Goal: Communication & Community: Answer question/provide support

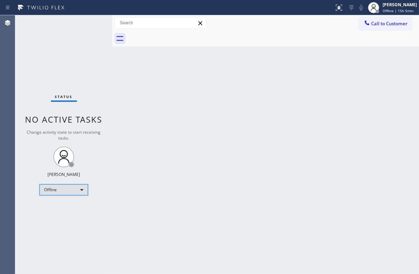
click at [71, 188] on div "Offline" at bounding box center [64, 190] width 49 height 11
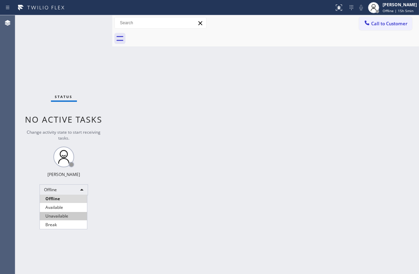
click at [63, 214] on li "Unavailable" at bounding box center [63, 216] width 47 height 8
click at [391, 25] on span "Call to Customer" at bounding box center [389, 23] width 36 height 6
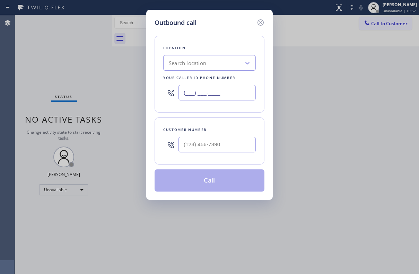
click at [216, 93] on input "(___) ___-____" at bounding box center [217, 93] width 77 height 16
paste input "617) 219-9255"
type input "[PHONE_NUMBER]"
click at [202, 144] on input "(___) ___-____" at bounding box center [217, 145] width 77 height 16
paste input "206) 499-1444"
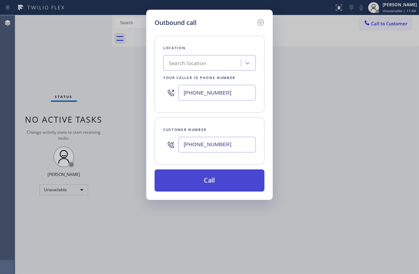
type input "[PHONE_NUMBER]"
click at [215, 179] on button "Call" at bounding box center [210, 181] width 110 height 22
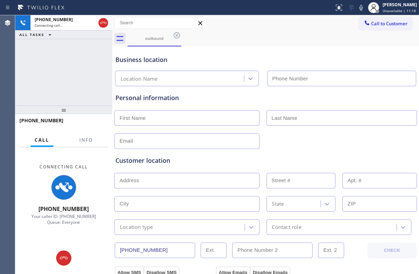
click at [213, 51] on div "Business location Location Name" at bounding box center [266, 67] width 304 height 38
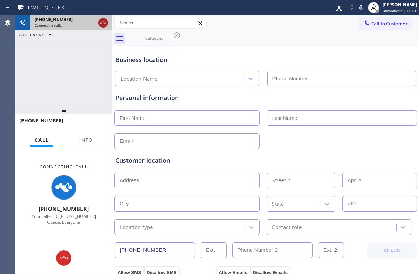
click at [103, 23] on icon at bounding box center [103, 23] width 8 height 8
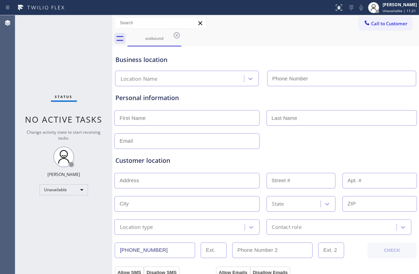
click at [240, 45] on div "outbound" at bounding box center [274, 39] width 292 height 16
click at [198, 25] on icon at bounding box center [200, 23] width 8 height 8
click at [172, 37] on div "outbound" at bounding box center [154, 38] width 52 height 5
click at [174, 36] on icon at bounding box center [177, 35] width 8 height 8
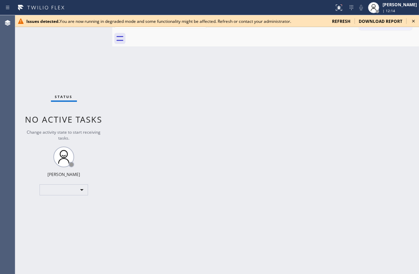
click at [345, 20] on span "refresh" at bounding box center [341, 21] width 18 height 6
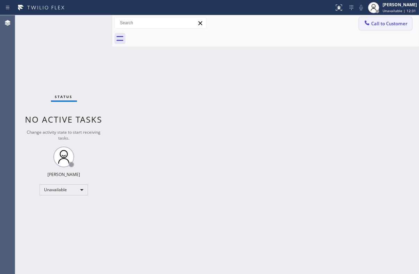
click at [385, 25] on span "Call to Customer" at bounding box center [389, 23] width 36 height 6
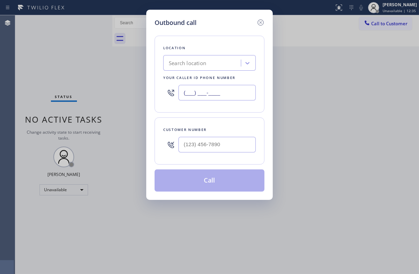
click at [212, 89] on input "(___) ___-____" at bounding box center [217, 93] width 77 height 16
paste input "617) 219-9255"
type input "[PHONE_NUMBER]"
click at [224, 147] on input "text" at bounding box center [217, 145] width 77 height 16
paste input "206) 499-1444"
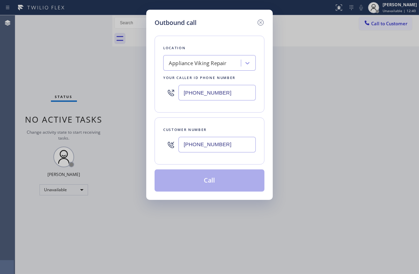
type input "[PHONE_NUMBER]"
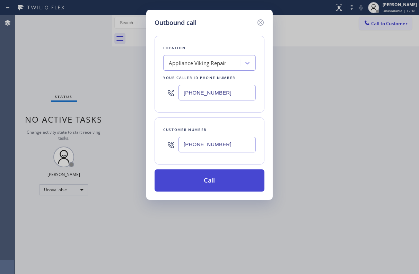
click at [211, 177] on button "Call" at bounding box center [210, 181] width 110 height 22
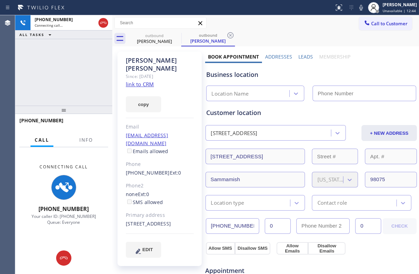
click at [301, 58] on label "Leads" at bounding box center [306, 56] width 15 height 7
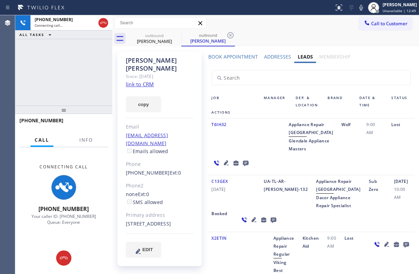
click at [229, 161] on icon at bounding box center [226, 163] width 5 height 5
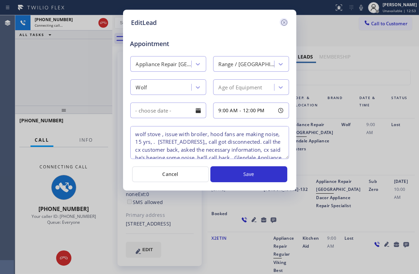
click at [284, 20] on icon at bounding box center [284, 22] width 8 height 8
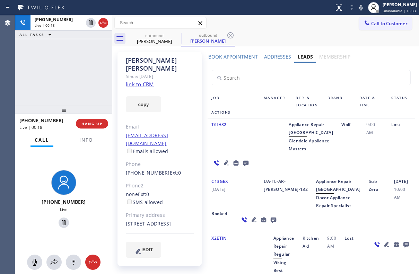
click at [250, 159] on icon at bounding box center [246, 163] width 8 height 9
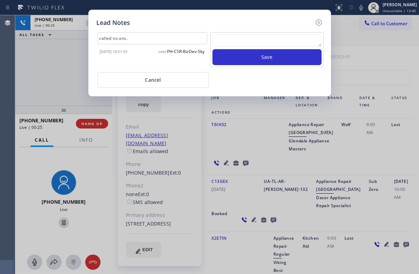
click at [240, 39] on textarea at bounding box center [267, 40] width 109 height 12
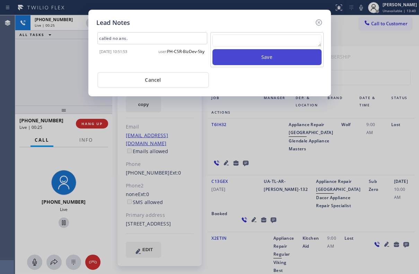
paste textarea "Routed to Voice mail// If CX will call back please transfer to me- Love:*"
type textarea "Routed to Voice mail// If CX will call back please transfer to me- Love:*"
click at [250, 60] on button "Save" at bounding box center [267, 57] width 109 height 16
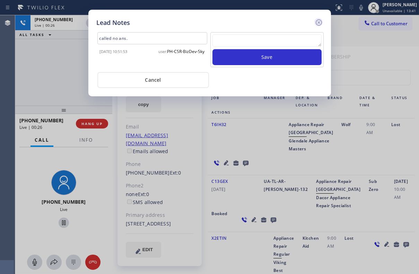
click at [317, 22] on icon at bounding box center [319, 22] width 8 height 8
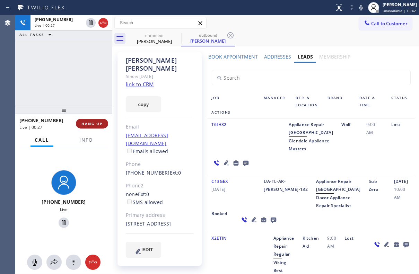
click at [100, 123] on span "HANG UP" at bounding box center [92, 123] width 21 height 5
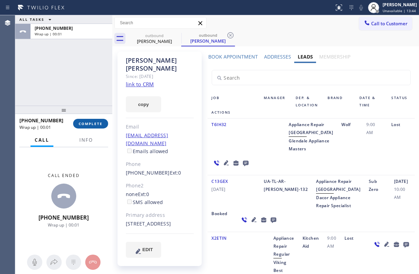
click at [90, 120] on button "COMPLETE" at bounding box center [90, 124] width 35 height 10
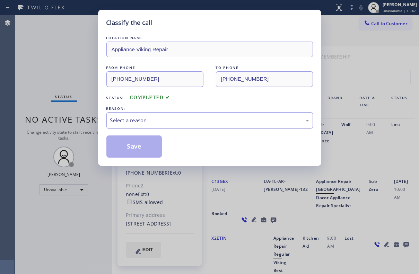
click at [217, 118] on div "Select a reason" at bounding box center [209, 121] width 199 height 8
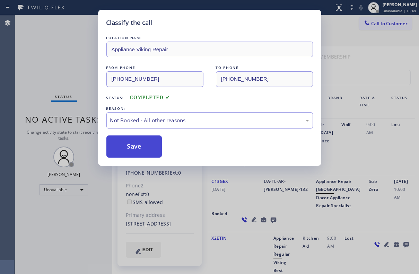
click at [120, 152] on button "Save" at bounding box center [134, 147] width 56 height 22
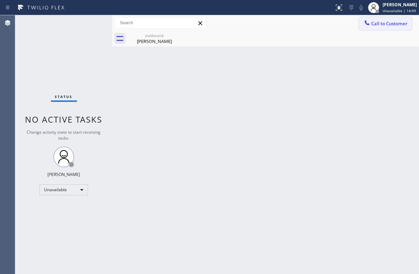
click at [390, 24] on span "Call to Customer" at bounding box center [389, 23] width 36 height 6
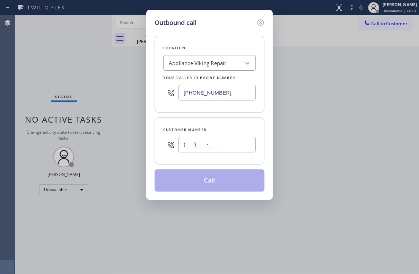
click at [201, 140] on input "(___) ___-____" at bounding box center [217, 145] width 77 height 16
paste input "619) 980-8170"
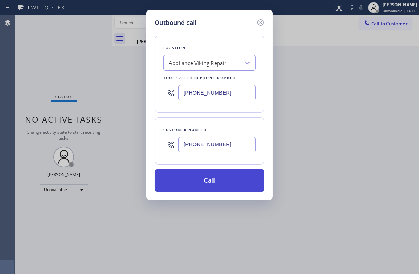
type input "[PHONE_NUMBER]"
click at [209, 177] on button "Call" at bounding box center [210, 181] width 110 height 22
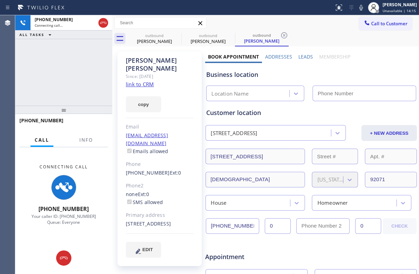
type input "[PHONE_NUMBER]"
click at [299, 55] on label "Leads" at bounding box center [306, 56] width 15 height 7
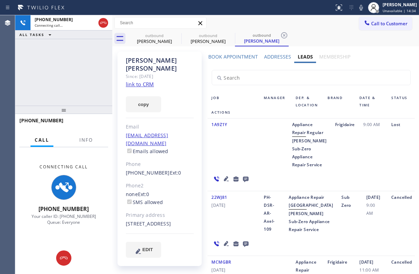
click at [224, 181] on icon at bounding box center [226, 179] width 5 height 5
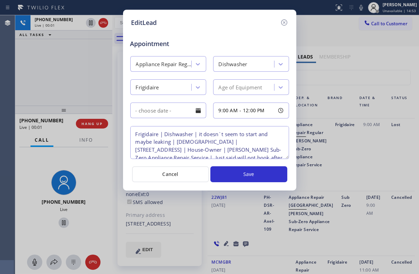
click at [284, 19] on icon at bounding box center [284, 22] width 8 height 8
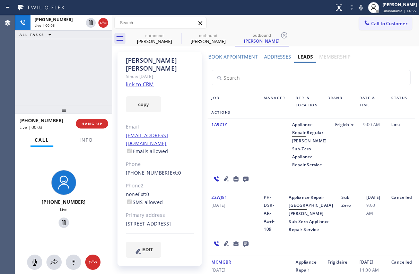
click at [243, 183] on icon at bounding box center [246, 179] width 8 height 9
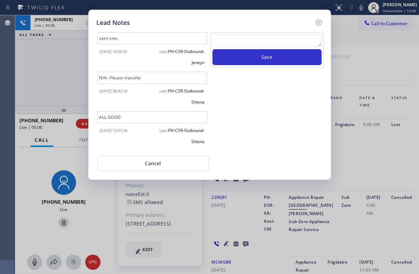
click at [265, 41] on textarea at bounding box center [267, 40] width 109 height 12
paste textarea "Routed to Voice mail// If CX will call back please transfer to me- Love:*"
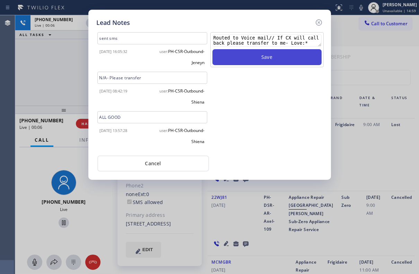
type textarea "Routed to Voice mail// If CX will call back please transfer to me- Love:*"
click at [269, 55] on button "Save" at bounding box center [267, 57] width 109 height 16
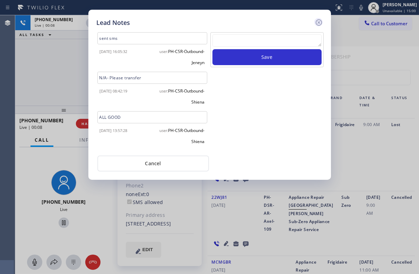
click at [318, 23] on icon at bounding box center [319, 22] width 8 height 8
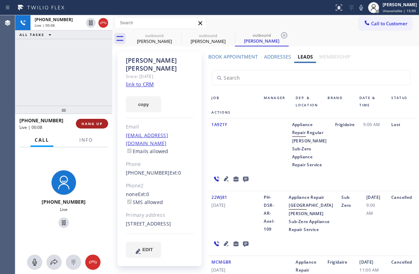
click at [94, 122] on span "HANG UP" at bounding box center [92, 123] width 21 height 5
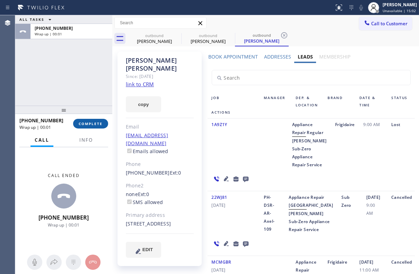
click at [80, 124] on span "COMPLETE" at bounding box center [91, 123] width 24 height 5
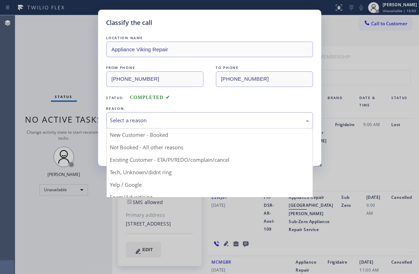
click at [174, 121] on div "Select a reason" at bounding box center [209, 121] width 199 height 8
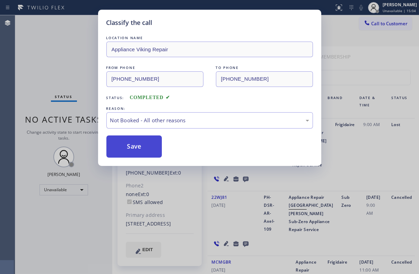
click at [134, 147] on button "Save" at bounding box center [134, 147] width 56 height 22
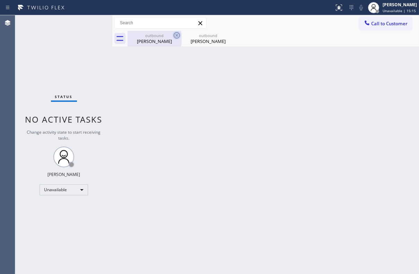
click at [177, 35] on icon at bounding box center [177, 35] width 8 height 8
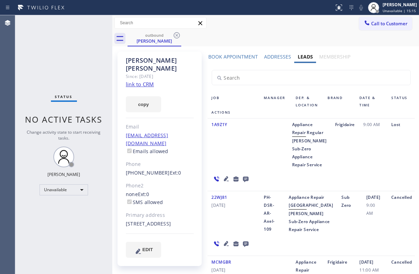
click at [177, 35] on icon at bounding box center [177, 35] width 8 height 8
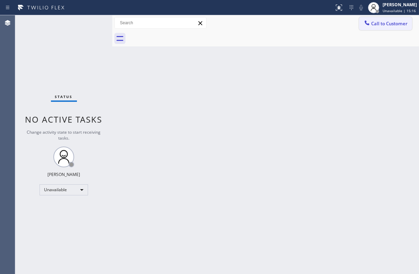
click at [389, 24] on span "Call to Customer" at bounding box center [389, 23] width 36 height 6
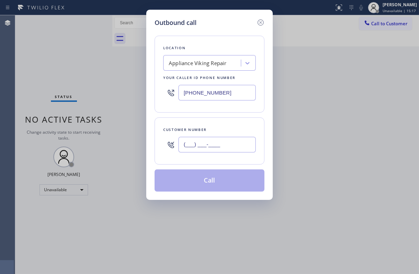
click at [205, 146] on input "(___) ___-____" at bounding box center [217, 145] width 77 height 16
paste input "626) 209-6800"
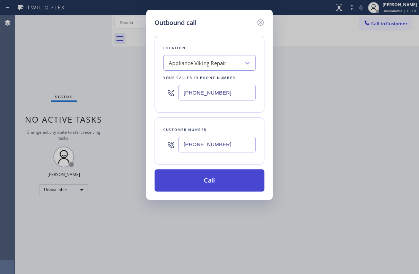
type input "[PHONE_NUMBER]"
click at [205, 190] on button "Call" at bounding box center [210, 181] width 110 height 22
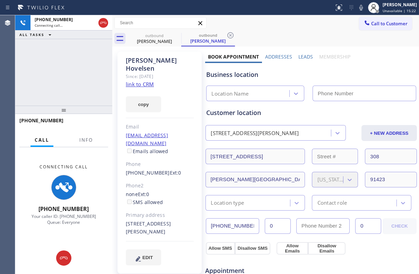
type input "[PHONE_NUMBER]"
click at [304, 54] on label "Leads" at bounding box center [306, 56] width 15 height 7
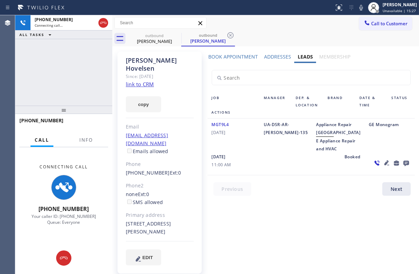
click at [244, 153] on div "MGT9L4 [DATE]" at bounding box center [234, 137] width 52 height 32
click at [383, 167] on icon at bounding box center [387, 163] width 8 height 8
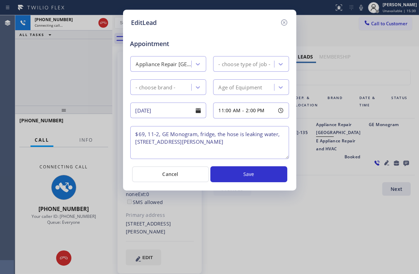
type textarea "$69, 11-2, GE Monogram, fridge, the hose is leaking water, [STREET_ADDRESS][PER…"
click at [284, 26] on icon at bounding box center [284, 22] width 8 height 8
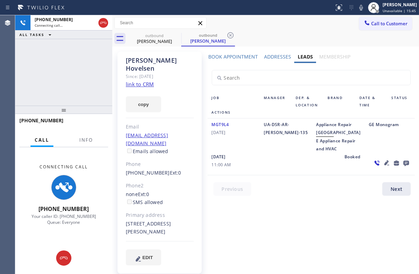
click at [340, 199] on div "Job Manager Dep. & Location Brand Date & Time Status Actions MGT9L4 [DATE] UA-D…" at bounding box center [311, 131] width 213 height 136
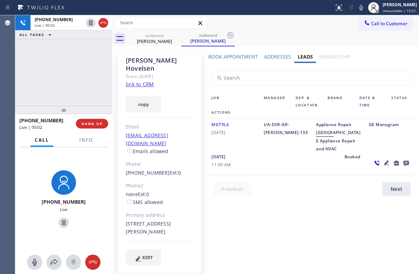
click at [402, 168] on icon at bounding box center [406, 163] width 8 height 9
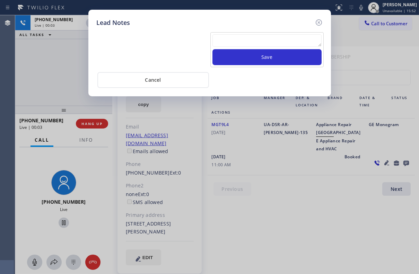
click at [242, 35] on textarea at bounding box center [267, 40] width 109 height 12
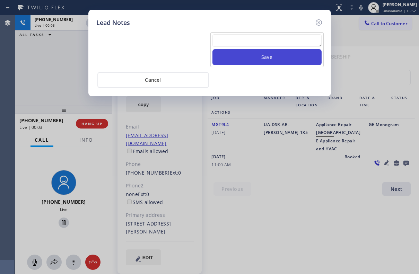
paste textarea "Routed to Voice mail// If CX will call back please transfer to me- Love:*"
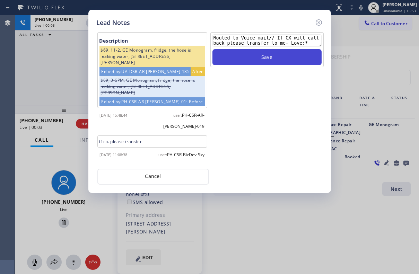
type textarea "Routed to Voice mail// If CX will call back please transfer to me- Love:*"
click at [262, 60] on button "Save" at bounding box center [267, 57] width 109 height 16
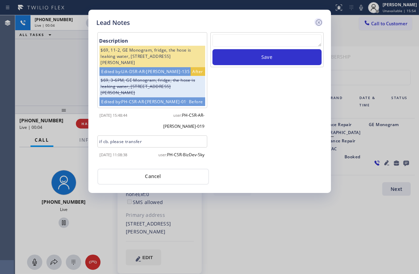
click at [318, 23] on icon at bounding box center [319, 22] width 6 height 6
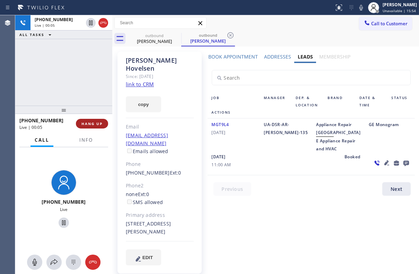
click at [79, 125] on button "HANG UP" at bounding box center [92, 124] width 32 height 10
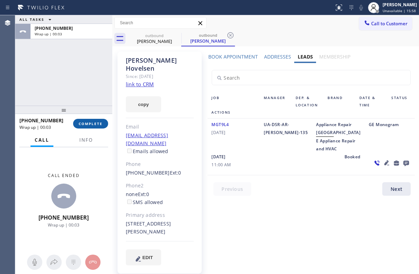
click at [90, 126] on span "COMPLETE" at bounding box center [91, 123] width 24 height 5
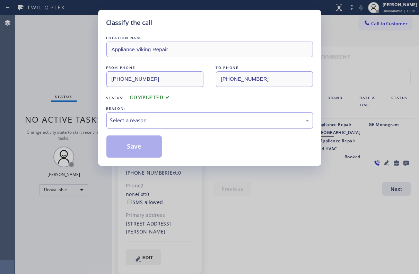
click at [223, 120] on div "Select a reason" at bounding box center [209, 121] width 199 height 8
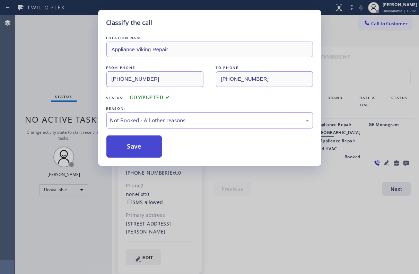
click at [119, 145] on button "Save" at bounding box center [134, 147] width 56 height 22
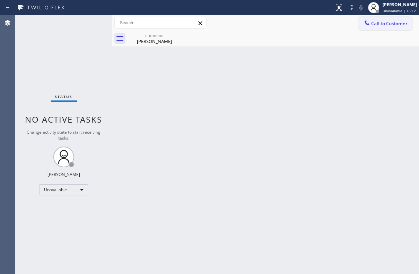
click at [396, 22] on span "Call to Customer" at bounding box center [389, 23] width 36 height 6
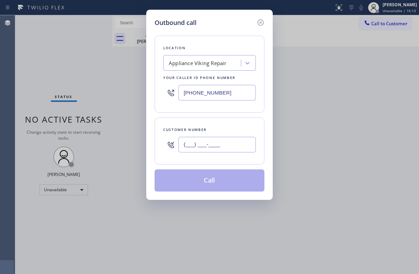
click at [200, 147] on input "(___) ___-____" at bounding box center [217, 145] width 77 height 16
paste input "310) 701-7497"
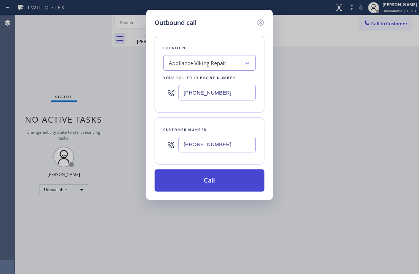
type input "[PHONE_NUMBER]"
click at [203, 188] on button "Call" at bounding box center [210, 181] width 110 height 22
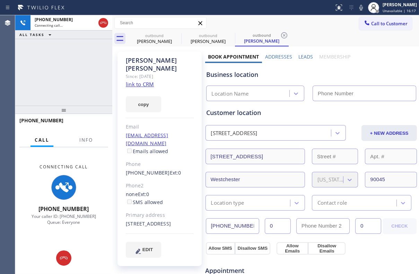
click at [303, 58] on label "Leads" at bounding box center [306, 56] width 15 height 7
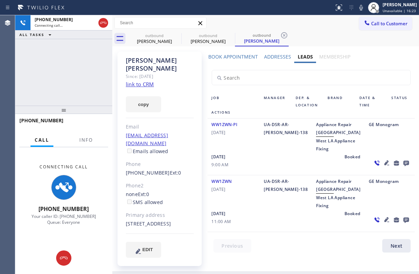
click at [383, 224] on icon at bounding box center [387, 220] width 8 height 8
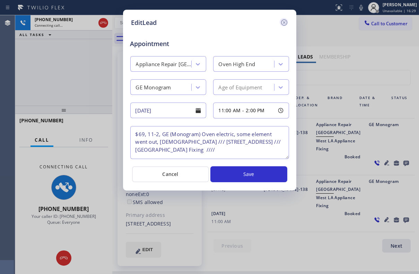
click at [284, 22] on icon at bounding box center [284, 22] width 8 height 8
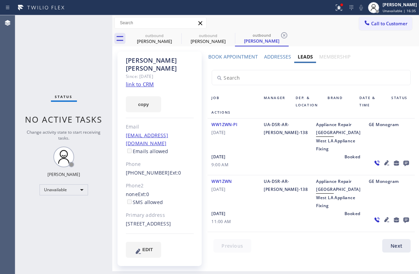
click at [404, 166] on icon at bounding box center [407, 164] width 6 height 6
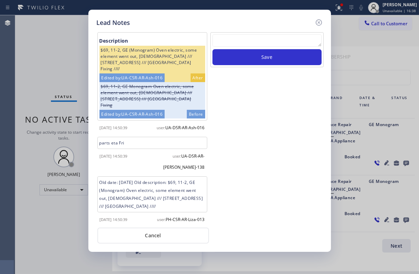
click at [275, 37] on textarea at bounding box center [267, 40] width 109 height 12
paste textarea "Routed to Voice mail// If CX will call back please transfer to me- Love:*"
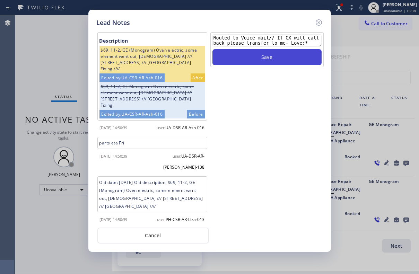
type textarea "Routed to Voice mail// If CX will call back please transfer to me- Love:*"
click at [280, 51] on button "Save" at bounding box center [267, 57] width 109 height 16
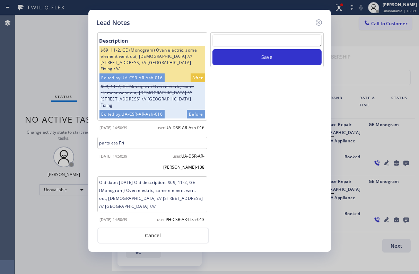
click at [318, 21] on icon at bounding box center [319, 22] width 8 height 8
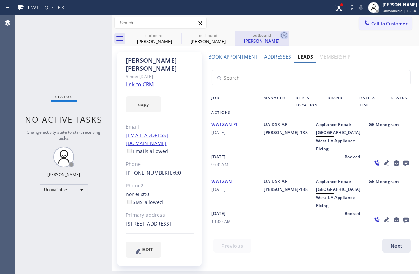
click at [282, 36] on icon at bounding box center [284, 35] width 8 height 8
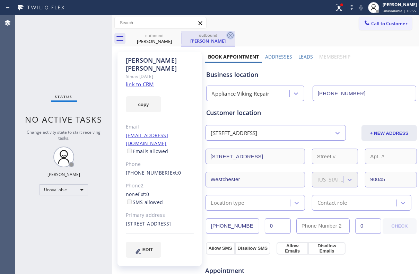
click at [233, 35] on icon at bounding box center [231, 35] width 6 height 6
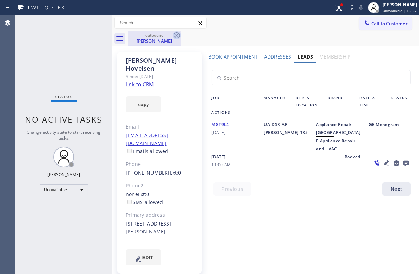
click at [178, 36] on icon at bounding box center [177, 35] width 8 height 8
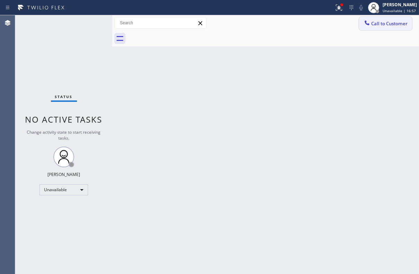
click at [392, 25] on span "Call to Customer" at bounding box center [389, 23] width 36 height 6
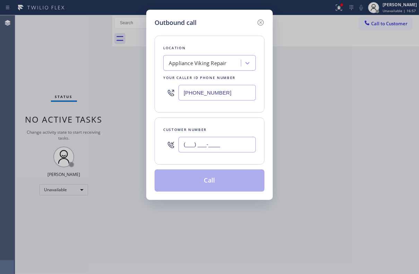
click at [224, 142] on input "(___) ___-____" at bounding box center [217, 145] width 77 height 16
paste input "860) 874-3171"
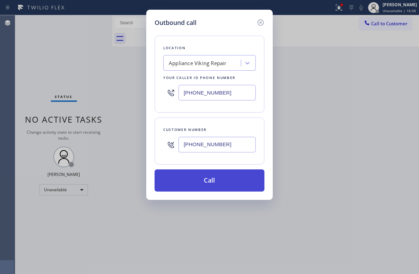
type input "[PHONE_NUMBER]"
click at [193, 180] on button "Call" at bounding box center [210, 181] width 110 height 22
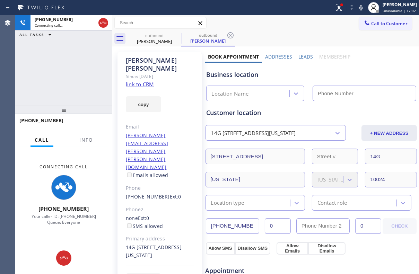
click at [301, 59] on label "Leads" at bounding box center [306, 56] width 15 height 7
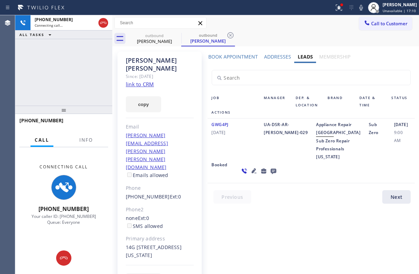
click at [251, 173] on icon at bounding box center [253, 171] width 5 height 5
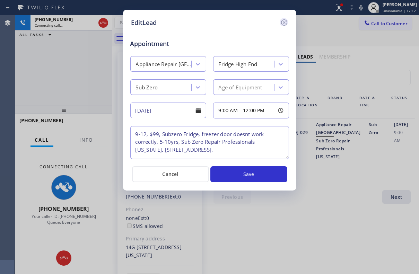
click at [284, 20] on icon at bounding box center [284, 22] width 8 height 8
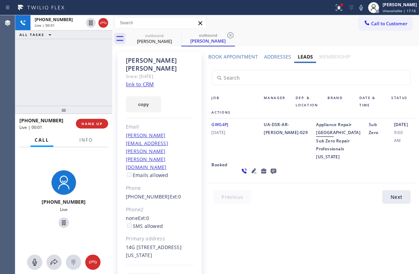
click at [271, 174] on icon at bounding box center [274, 172] width 6 height 6
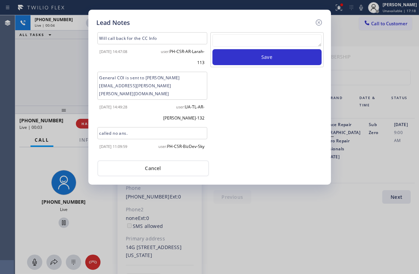
click at [263, 43] on textarea at bounding box center [267, 40] width 109 height 12
paste textarea "Routed to Voice mail// If CX will call back please transfer to me- Love:*"
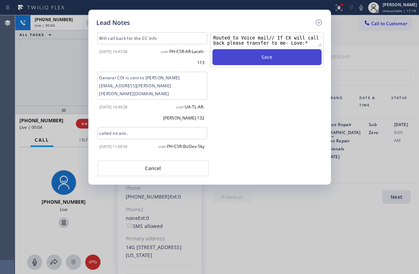
type textarea "Routed to Voice mail// If CX will call back please transfer to me- Love:*"
click at [275, 61] on button "Save" at bounding box center [267, 57] width 109 height 16
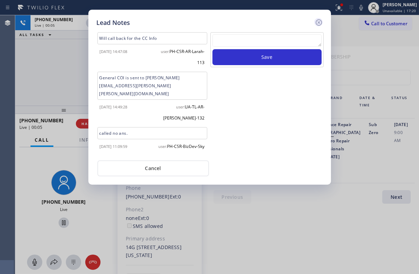
click at [319, 22] on icon at bounding box center [319, 22] width 6 height 6
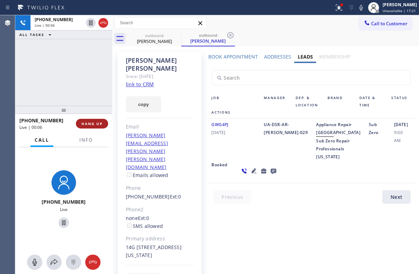
click at [83, 123] on span "HANG UP" at bounding box center [92, 123] width 21 height 5
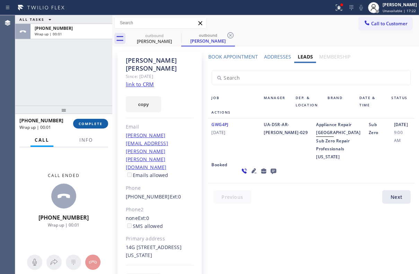
click at [102, 127] on button "COMPLETE" at bounding box center [90, 124] width 35 height 10
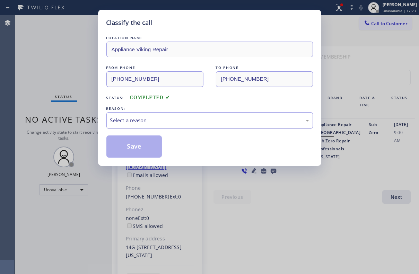
click at [147, 114] on div "Select a reason" at bounding box center [209, 120] width 207 height 16
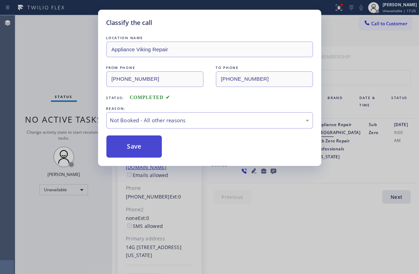
click at [126, 147] on button "Save" at bounding box center [134, 147] width 56 height 22
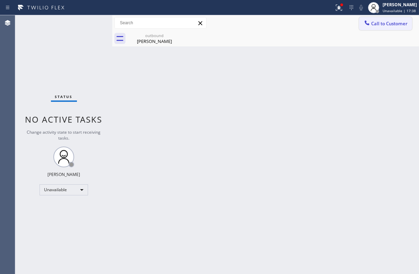
click at [387, 23] on span "Call to Customer" at bounding box center [389, 23] width 36 height 6
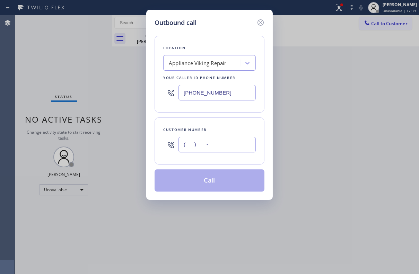
click at [210, 145] on input "(___) ___-____" at bounding box center [217, 145] width 77 height 16
paste input "310) 459-7692"
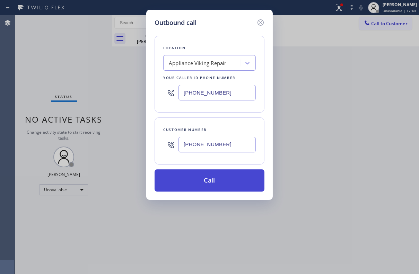
type input "[PHONE_NUMBER]"
click at [199, 183] on button "Call" at bounding box center [210, 181] width 110 height 22
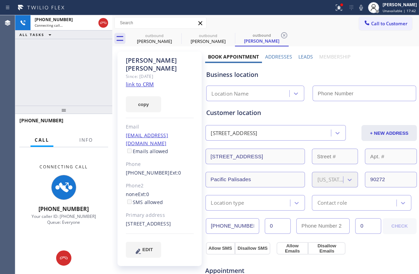
click at [301, 54] on label "Leads" at bounding box center [306, 56] width 15 height 7
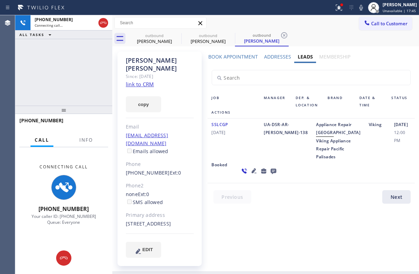
click at [250, 175] on icon at bounding box center [254, 171] width 8 height 8
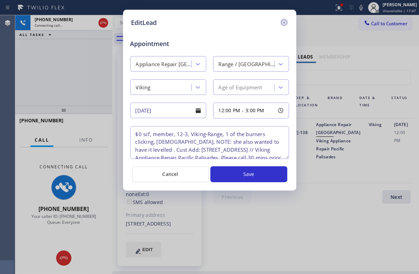
click at [281, 24] on icon at bounding box center [284, 22] width 8 height 8
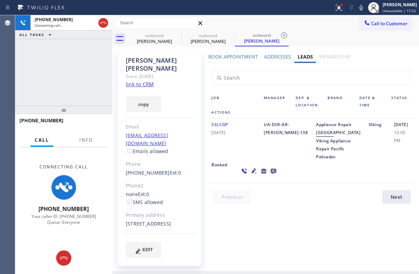
click at [271, 174] on icon at bounding box center [274, 172] width 6 height 6
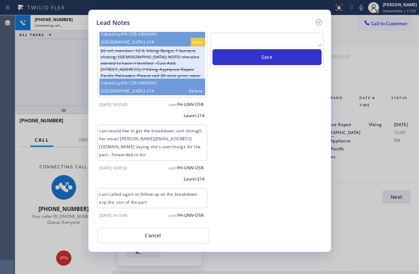
scroll to position [375, 0]
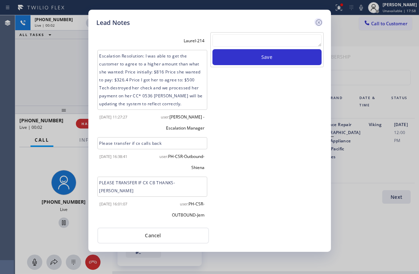
click at [320, 21] on icon at bounding box center [319, 22] width 8 height 8
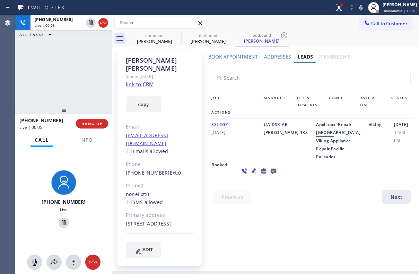
click at [251, 173] on icon at bounding box center [253, 171] width 5 height 5
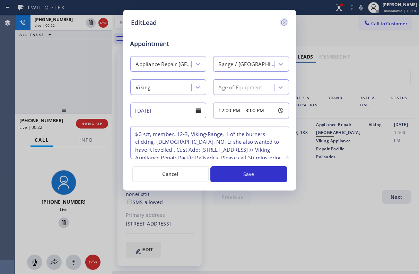
click at [281, 25] on icon at bounding box center [284, 22] width 8 height 8
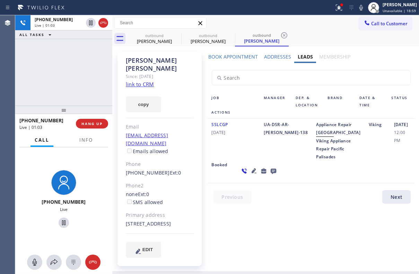
click at [270, 176] on icon at bounding box center [274, 171] width 8 height 9
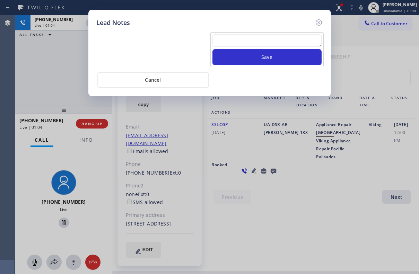
click at [225, 39] on textarea at bounding box center [267, 40] width 109 height 12
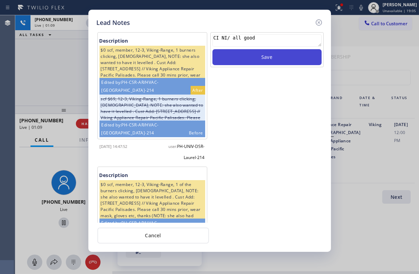
type textarea "CI NI/ all good"
click at [251, 61] on button "Save" at bounding box center [267, 57] width 109 height 16
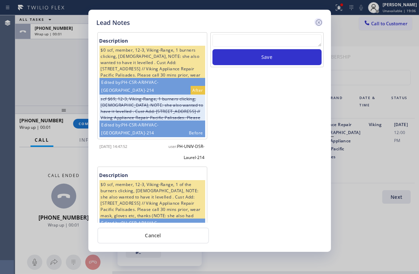
click at [319, 22] on icon at bounding box center [319, 22] width 6 height 6
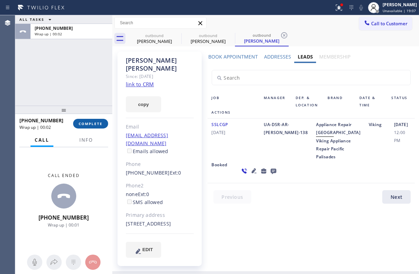
click at [95, 119] on button "COMPLETE" at bounding box center [90, 124] width 35 height 10
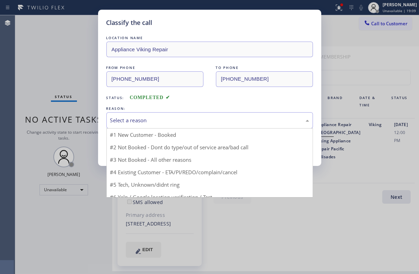
click at [154, 118] on div "Select a reason" at bounding box center [209, 121] width 199 height 8
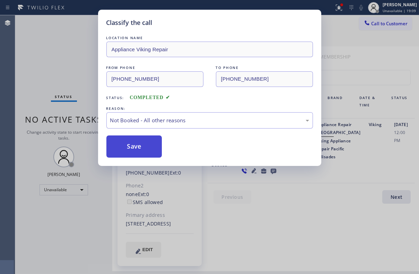
click at [132, 142] on button "Save" at bounding box center [134, 147] width 56 height 22
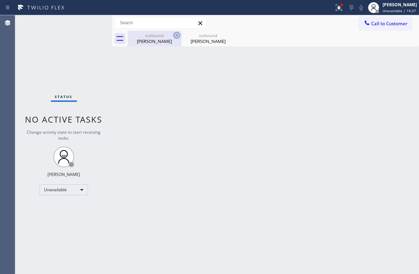
click at [179, 37] on icon at bounding box center [177, 35] width 6 height 6
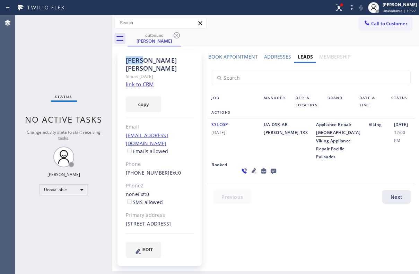
click at [179, 37] on icon at bounding box center [177, 35] width 6 height 6
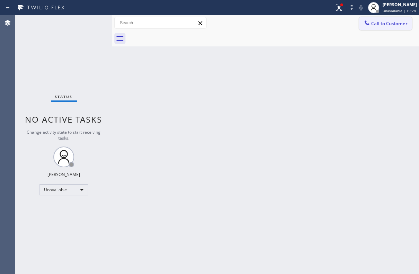
click at [387, 24] on span "Call to Customer" at bounding box center [389, 23] width 36 height 6
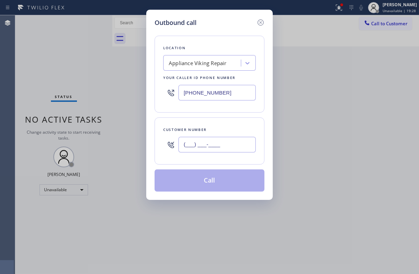
click at [241, 145] on input "(___) ___-____" at bounding box center [217, 145] width 77 height 16
paste input "858) 456-2654"
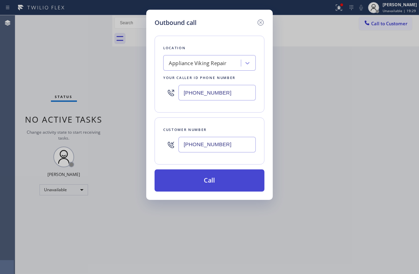
type input "[PHONE_NUMBER]"
click at [204, 179] on button "Call" at bounding box center [210, 181] width 110 height 22
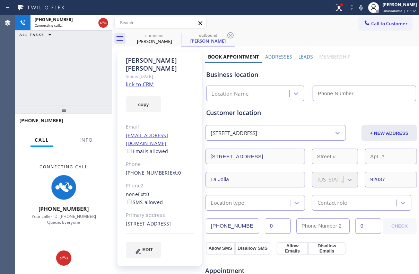
click at [303, 58] on label "Leads" at bounding box center [306, 56] width 15 height 7
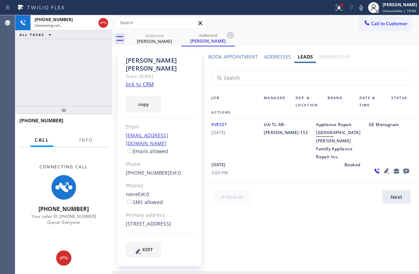
click at [383, 175] on icon at bounding box center [387, 171] width 8 height 8
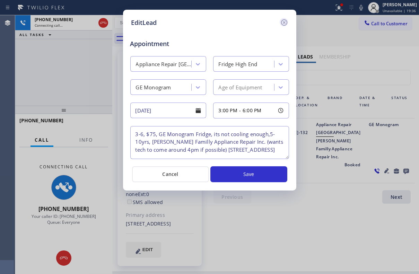
click at [287, 24] on icon at bounding box center [284, 22] width 8 height 8
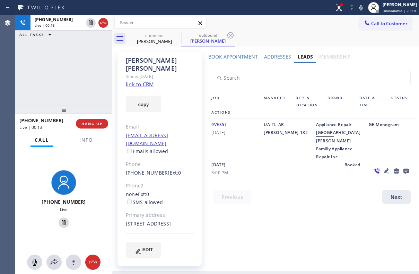
click at [404, 174] on icon at bounding box center [407, 172] width 6 height 6
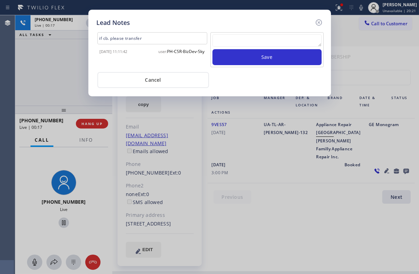
click at [239, 39] on textarea at bounding box center [267, 40] width 109 height 12
paste textarea "Routed to Voice mail// If CX will call back please transfer to me- Love:*"
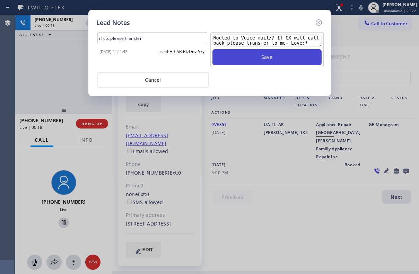
type textarea "Routed to Voice mail// If CX will call back please transfer to me- Love:*"
click at [256, 55] on button "Save" at bounding box center [267, 57] width 109 height 16
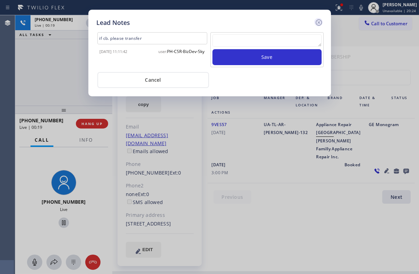
click at [319, 23] on icon at bounding box center [319, 22] width 8 height 8
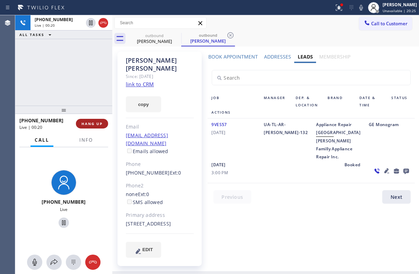
click at [91, 119] on button "HANG UP" at bounding box center [92, 124] width 32 height 10
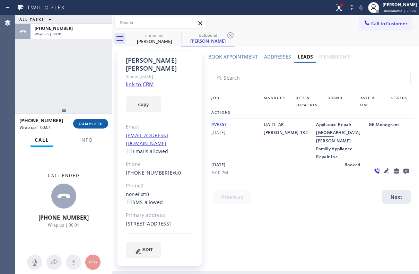
click at [88, 123] on span "COMPLETE" at bounding box center [91, 123] width 24 height 5
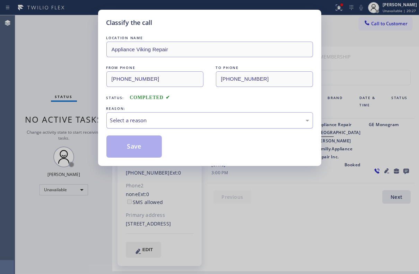
click at [159, 123] on div "Select a reason" at bounding box center [209, 121] width 199 height 8
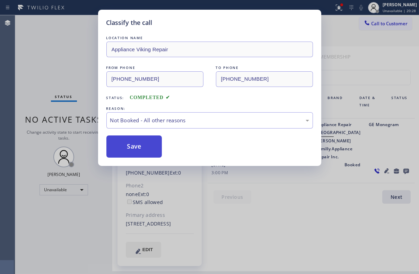
click at [138, 149] on button "Save" at bounding box center [134, 147] width 56 height 22
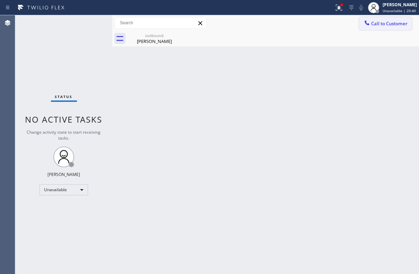
click at [388, 23] on span "Call to Customer" at bounding box center [389, 23] width 36 height 6
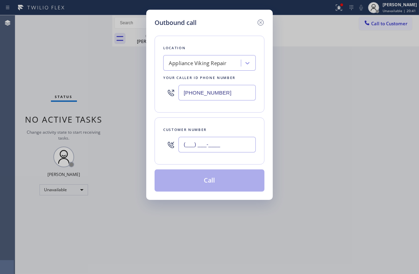
click at [192, 142] on input "(___) ___-____" at bounding box center [217, 145] width 77 height 16
paste input "206) 369-4278"
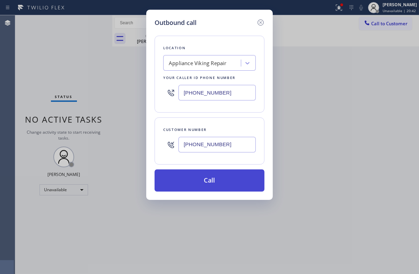
type input "[PHONE_NUMBER]"
click at [217, 186] on button "Call" at bounding box center [210, 181] width 110 height 22
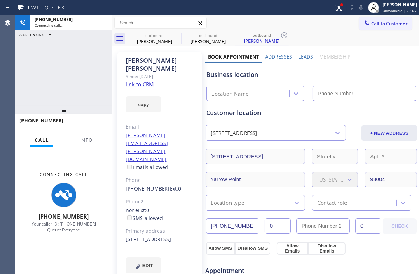
type input "[PHONE_NUMBER]"
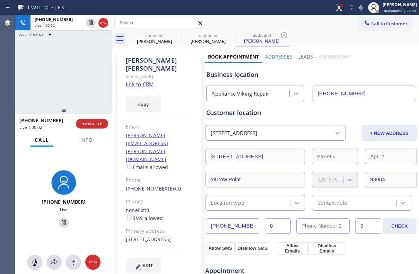
click at [306, 56] on label "Leads" at bounding box center [306, 56] width 15 height 7
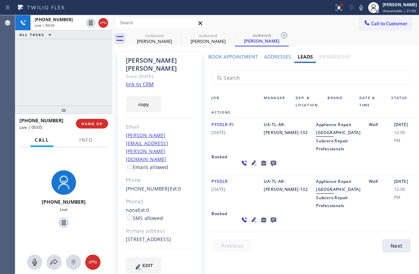
click at [250, 224] on icon at bounding box center [254, 220] width 8 height 8
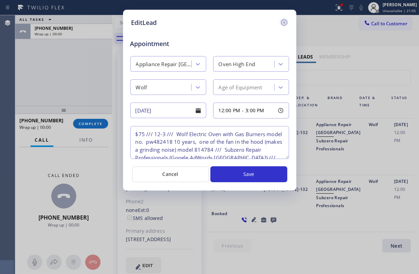
click at [283, 24] on icon at bounding box center [284, 22] width 6 height 6
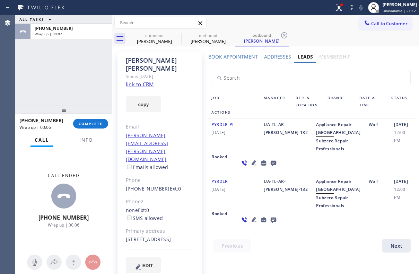
click at [271, 166] on icon at bounding box center [274, 164] width 6 height 6
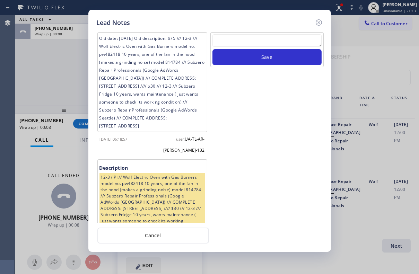
click at [246, 43] on textarea at bounding box center [267, 40] width 109 height 12
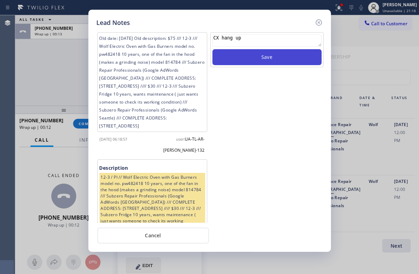
type textarea "CX hang up"
click at [280, 54] on button "Save" at bounding box center [267, 57] width 109 height 16
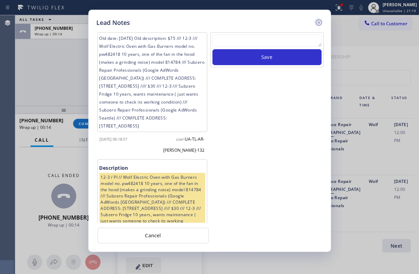
click at [320, 23] on icon at bounding box center [319, 22] width 8 height 8
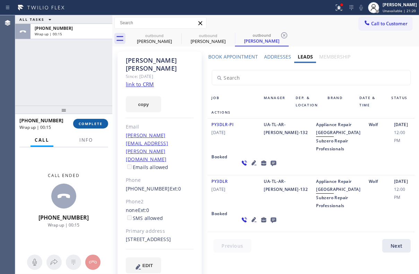
click at [83, 124] on span "COMPLETE" at bounding box center [91, 123] width 24 height 5
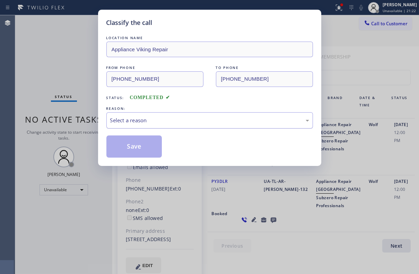
click at [132, 119] on div "Select a reason" at bounding box center [209, 121] width 199 height 8
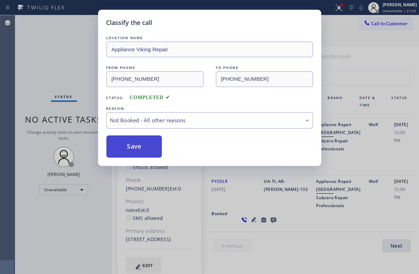
click at [135, 145] on button "Save" at bounding box center [134, 147] width 56 height 22
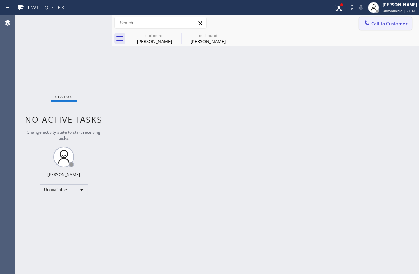
click at [387, 26] on span "Call to Customer" at bounding box center [389, 23] width 36 height 6
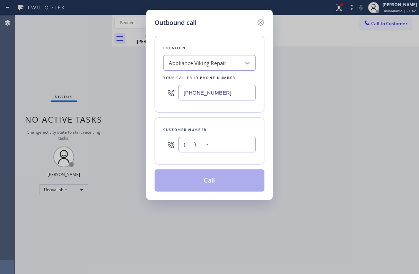
click at [225, 142] on input "(___) ___-____" at bounding box center [217, 145] width 77 height 16
paste input "949) 493-0789"
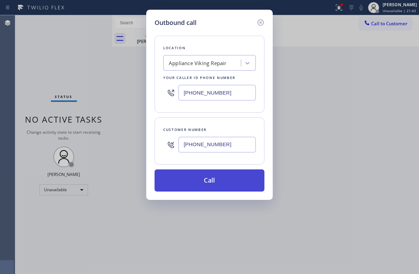
type input "[PHONE_NUMBER]"
click at [217, 179] on button "Call" at bounding box center [210, 181] width 110 height 22
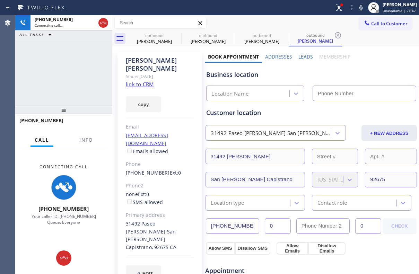
type input "[PHONE_NUMBER]"
click at [307, 55] on label "Leads" at bounding box center [306, 56] width 15 height 7
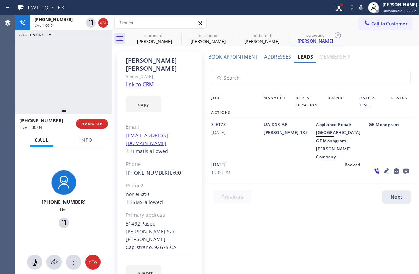
click at [385, 173] on icon at bounding box center [387, 171] width 5 height 5
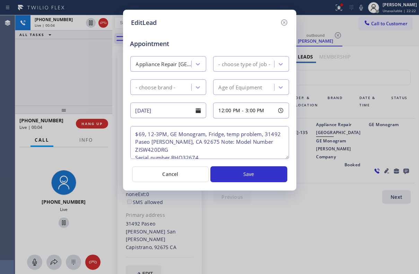
type textarea "$69, 12-3PM, GE Monogram, Fridge, temp problem, 31492 Paseo [PERSON_NAME], CA 9…"
click at [285, 22] on icon at bounding box center [284, 22] width 6 height 6
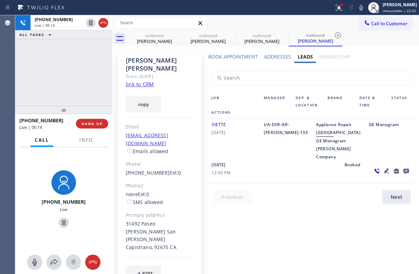
click at [383, 175] on icon at bounding box center [387, 171] width 8 height 8
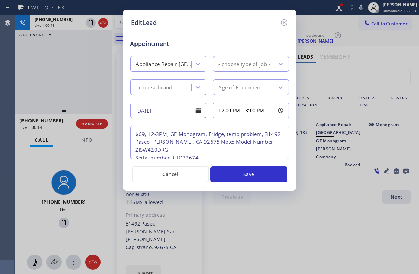
type textarea "$69, 12-3PM, GE Monogram, Fridge, temp problem, 31492 Paseo [PERSON_NAME], CA 9…"
click at [284, 24] on icon at bounding box center [284, 22] width 8 height 8
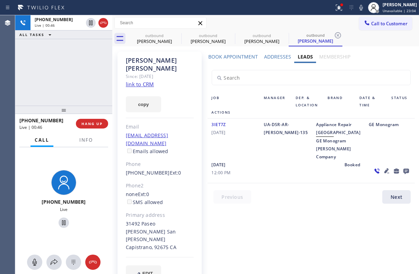
click at [294, 202] on div "Job Manager Dep. & Location Brand Date & Time Status Actions 3IET7Z [DATE] UA-D…" at bounding box center [311, 135] width 213 height 144
drag, startPoint x: 164, startPoint y: 217, endPoint x: 179, endPoint y: 217, distance: 14.9
click at [179, 220] on div "31492 Paseo [PERSON_NAME] San [PERSON_NAME] Capistrano, 92675 CA" at bounding box center [160, 236] width 68 height 32
click at [174, 257] on div at bounding box center [160, 257] width 68 height 0
drag, startPoint x: 165, startPoint y: 216, endPoint x: 180, endPoint y: 216, distance: 14.6
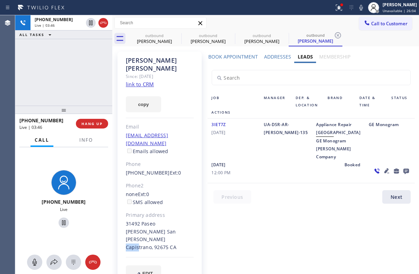
click at [180, 220] on div "31492 Paseo [PERSON_NAME] San [PERSON_NAME] Capistrano, 92675 CA" at bounding box center [160, 236] width 68 height 32
copy div "92675"
click at [141, 81] on link "link to CRM" at bounding box center [140, 84] width 28 height 7
click at [357, 8] on icon at bounding box center [361, 7] width 8 height 8
click at [359, 8] on rect at bounding box center [361, 7] width 5 height 5
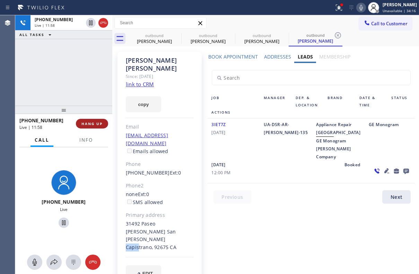
click at [91, 127] on button "HANG UP" at bounding box center [92, 124] width 32 height 10
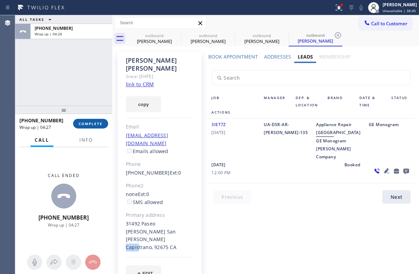
click at [97, 125] on span "COMPLETE" at bounding box center [91, 123] width 24 height 5
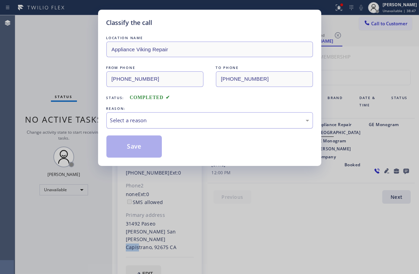
click at [205, 118] on div "Select a reason" at bounding box center [209, 121] width 199 height 8
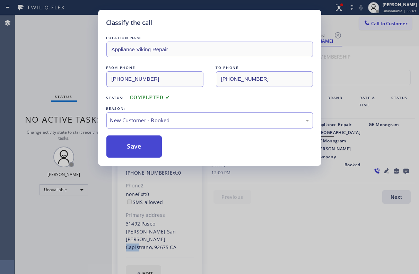
click at [125, 147] on button "Save" at bounding box center [134, 147] width 56 height 22
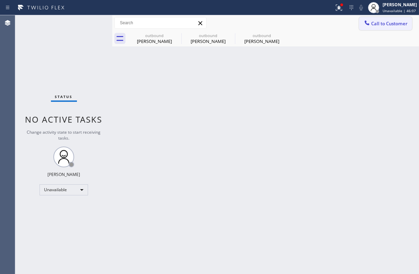
click at [377, 24] on span "Call to Customer" at bounding box center [389, 23] width 36 height 6
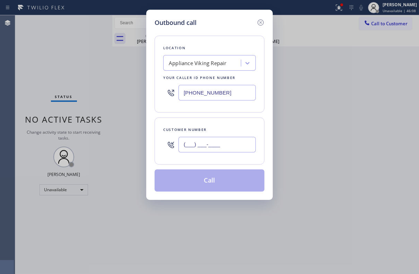
click at [228, 145] on input "(___) ___-____" at bounding box center [217, 145] width 77 height 16
paste input "480) 227-6451"
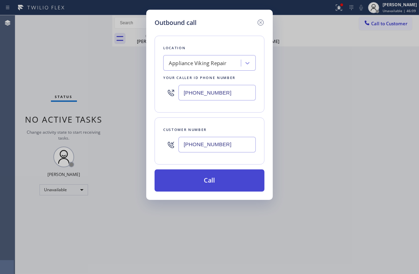
type input "[PHONE_NUMBER]"
click at [210, 177] on button "Call" at bounding box center [210, 181] width 110 height 22
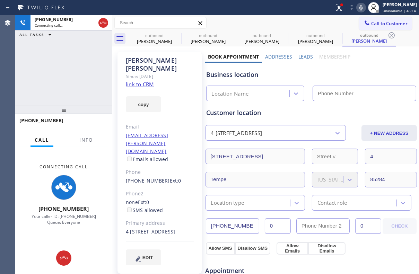
type input "[PHONE_NUMBER]"
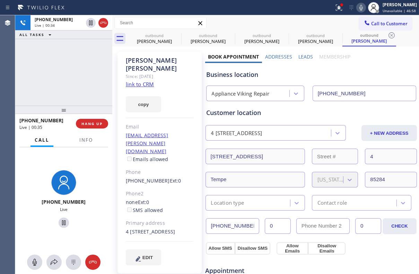
click at [304, 58] on label "Leads" at bounding box center [306, 56] width 15 height 7
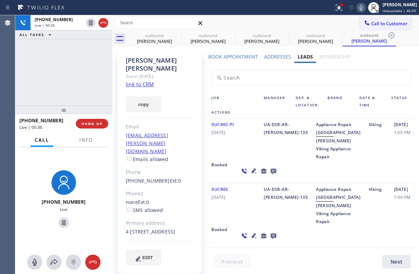
click at [271, 174] on icon at bounding box center [274, 172] width 6 height 6
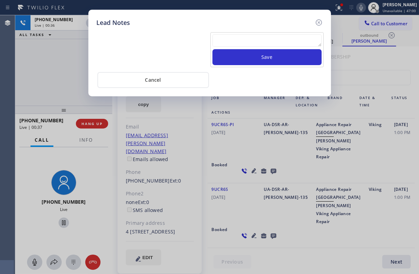
click at [232, 42] on textarea at bounding box center [267, 40] width 109 height 12
paste textarea "Routed to Voice mail// If CX will call back please transfer to me- Love:*"
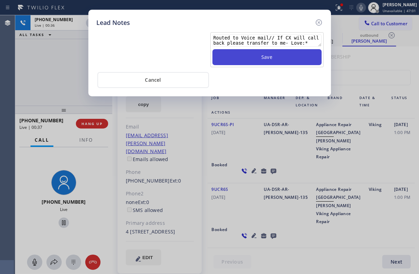
type textarea "Routed to Voice mail// If CX will call back please transfer to me- Love:*"
click at [255, 61] on button "Save" at bounding box center [267, 57] width 109 height 16
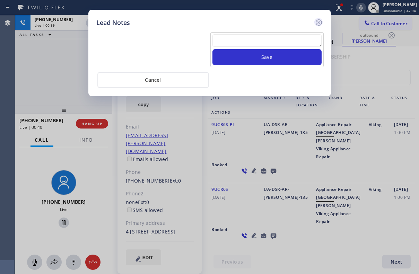
click at [320, 22] on icon at bounding box center [319, 22] width 8 height 8
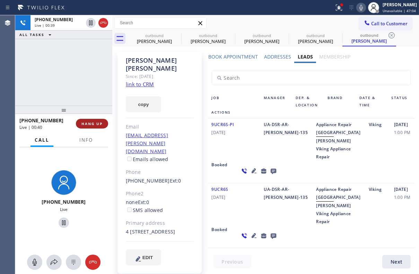
click at [98, 124] on span "HANG UP" at bounding box center [92, 123] width 21 height 5
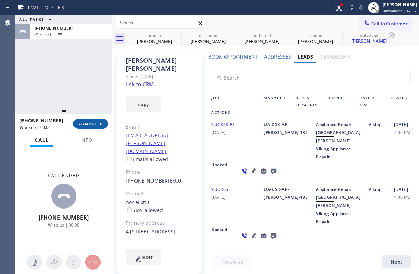
click at [88, 123] on span "COMPLETE" at bounding box center [91, 123] width 24 height 5
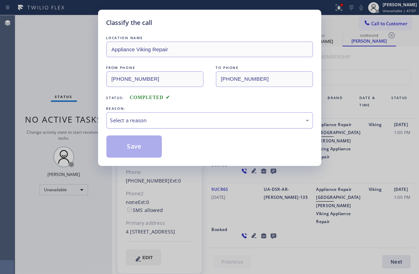
click at [149, 119] on div "Select a reason" at bounding box center [209, 121] width 199 height 8
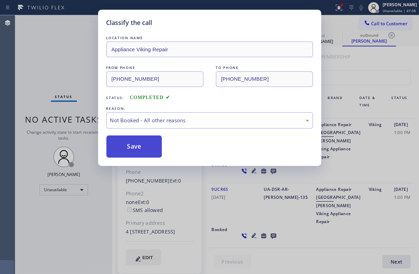
click at [140, 144] on button "Save" at bounding box center [134, 147] width 56 height 22
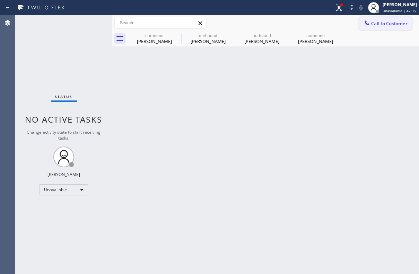
click at [384, 23] on span "Call to Customer" at bounding box center [389, 23] width 36 height 6
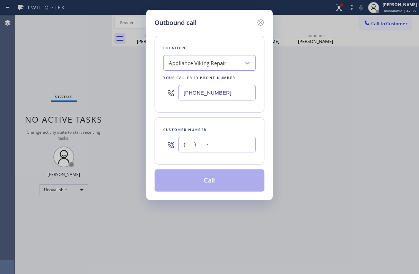
click at [212, 144] on input "(___) ___-____" at bounding box center [217, 145] width 77 height 16
paste input "408) 601-9708"
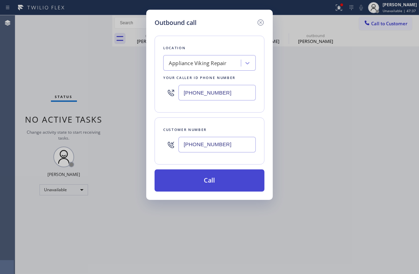
type input "[PHONE_NUMBER]"
click at [207, 183] on button "Call" at bounding box center [210, 181] width 110 height 22
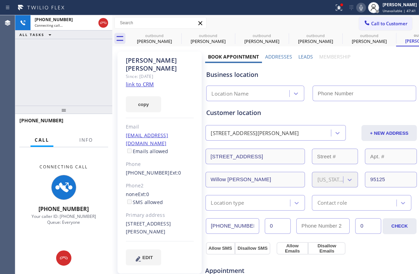
type input "[PHONE_NUMBER]"
click at [304, 59] on label "Leads" at bounding box center [306, 56] width 15 height 7
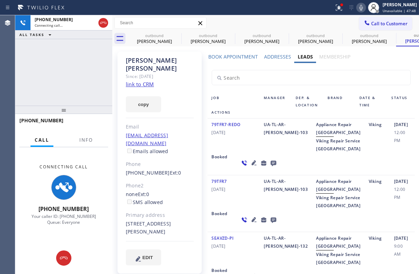
click at [250, 224] on icon at bounding box center [254, 220] width 8 height 8
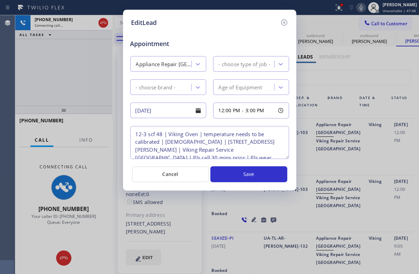
type textarea "12-3 scf 48 | Viking Oven | temperature needs to be calibrated | [DEMOGRAPHIC_D…"
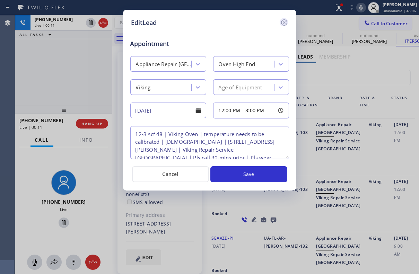
click at [280, 20] on icon at bounding box center [284, 22] width 8 height 8
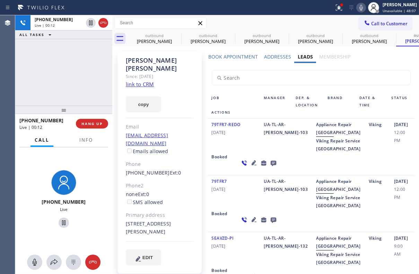
click at [271, 166] on icon at bounding box center [274, 164] width 6 height 6
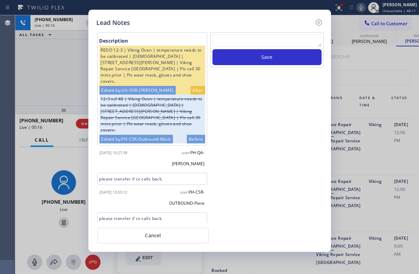
click at [263, 36] on textarea at bounding box center [267, 40] width 109 height 12
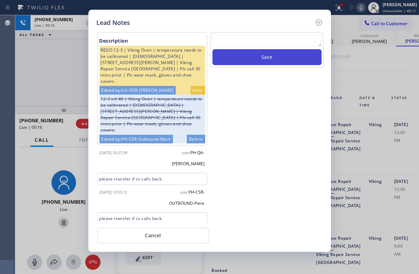
paste textarea "Routed to Voice mail// If CX will call back please transfer to me- Love:*"
type textarea "Routed to Voice mail// If CX will call back please transfer to me- Love:*"
click at [273, 58] on button "Save" at bounding box center [267, 57] width 109 height 16
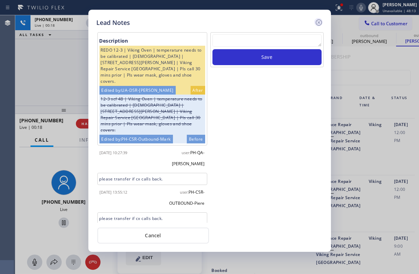
click at [319, 20] on icon at bounding box center [319, 22] width 8 height 8
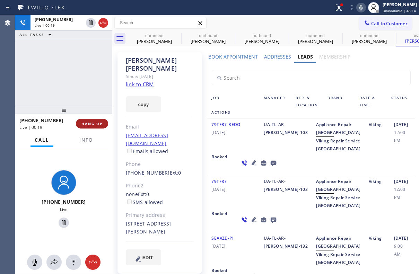
click at [85, 122] on span "HANG UP" at bounding box center [92, 123] width 21 height 5
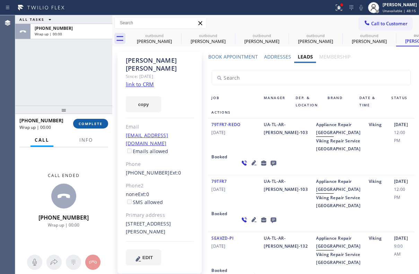
click at [89, 122] on span "COMPLETE" at bounding box center [91, 123] width 24 height 5
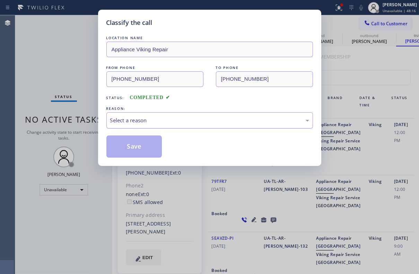
click at [144, 124] on div "Select a reason" at bounding box center [209, 120] width 207 height 16
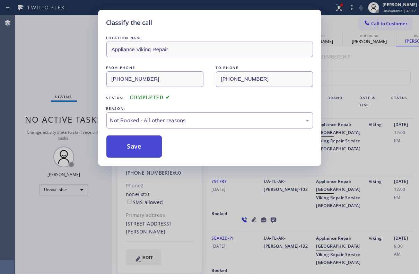
click at [133, 148] on button "Save" at bounding box center [134, 147] width 56 height 22
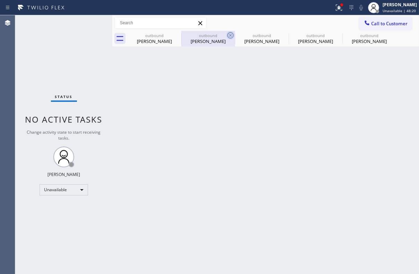
click at [0, 0] on icon at bounding box center [0, 0] width 0 height 0
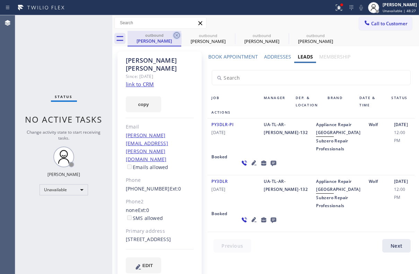
click at [177, 36] on icon at bounding box center [177, 35] width 8 height 8
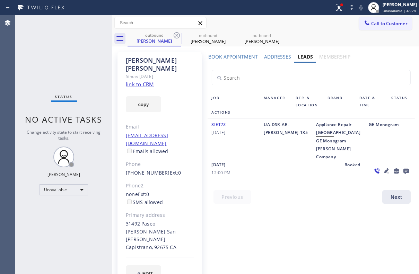
click at [177, 36] on icon at bounding box center [177, 35] width 8 height 8
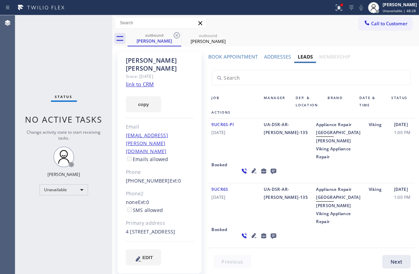
click at [177, 36] on icon at bounding box center [177, 35] width 8 height 8
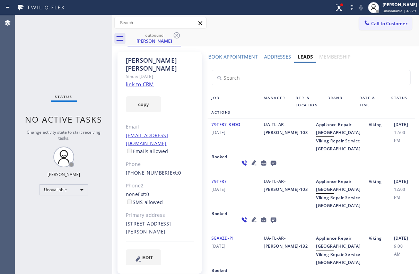
click at [177, 36] on icon at bounding box center [177, 35] width 8 height 8
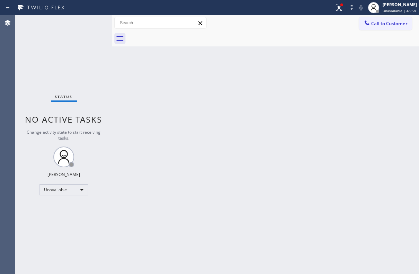
drag, startPoint x: 385, startPoint y: 25, endPoint x: 287, endPoint y: 29, distance: 98.3
click at [385, 25] on span "Call to Customer" at bounding box center [389, 23] width 36 height 6
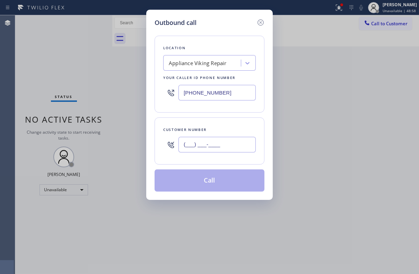
click at [201, 142] on input "(___) ___-____" at bounding box center [217, 145] width 77 height 16
paste input "760) 341-1299"
type input "[PHONE_NUMBER]"
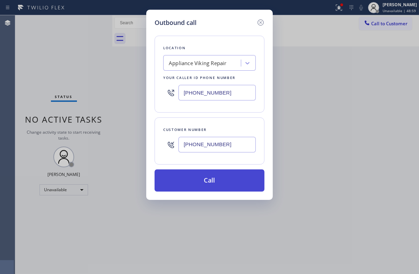
click at [202, 184] on button "Call" at bounding box center [210, 181] width 110 height 22
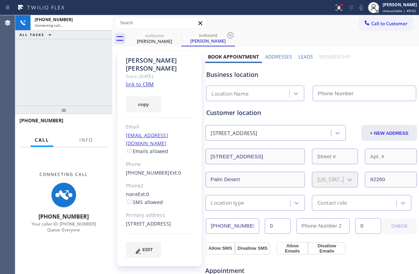
click at [303, 58] on label "Leads" at bounding box center [306, 56] width 15 height 7
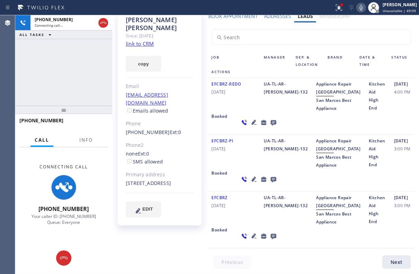
scroll to position [112, 0]
click at [251, 237] on icon at bounding box center [253, 236] width 5 height 5
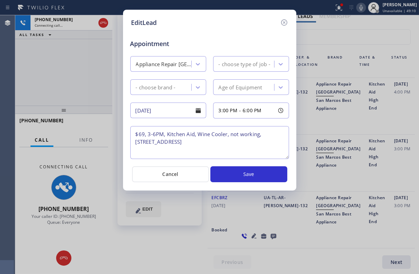
type textarea "$69, 3-6PM, Kitchen Aid, Wine Cooler, not working, [STREET_ADDRESS]"
click at [217, 152] on textarea "$69, 3-6PM, Kitchen Aid, Wine Cooler, not working, [STREET_ADDRESS]" at bounding box center [209, 142] width 159 height 33
click at [286, 23] on icon at bounding box center [284, 22] width 8 height 8
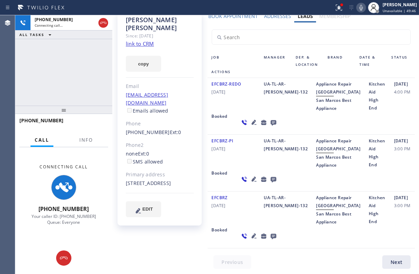
click at [213, 137] on div "EFCBRZ-PI [DATE]" at bounding box center [234, 153] width 52 height 32
click at [271, 237] on icon at bounding box center [274, 237] width 6 height 6
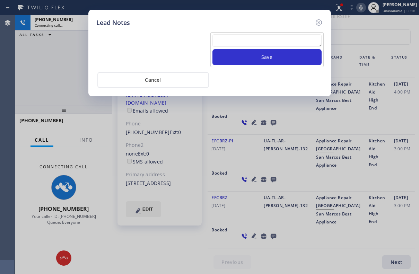
click at [263, 44] on textarea at bounding box center [267, 40] width 109 height 12
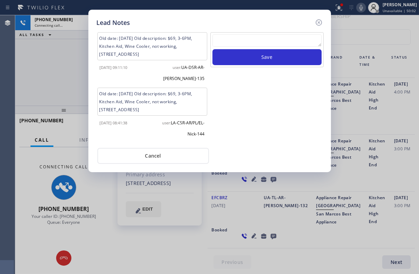
paste textarea "Routed to Voice mail// If CX will call back please transfer to me- Love:*"
type textarea "Routed to Voice mail// If CX will call back please transfer to me- Love:*"
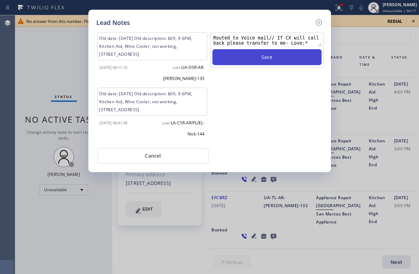
click at [270, 62] on button "Save" at bounding box center [267, 57] width 109 height 16
click at [272, 58] on button "Save" at bounding box center [267, 57] width 109 height 16
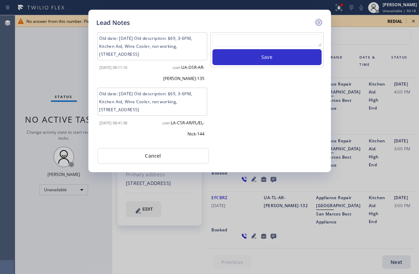
click at [320, 23] on icon at bounding box center [319, 22] width 8 height 8
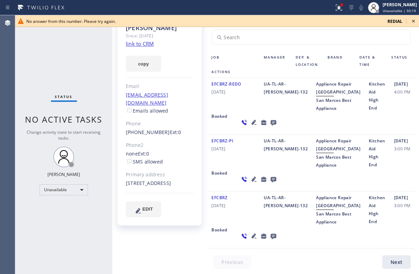
click at [413, 20] on icon at bounding box center [413, 21] width 3 height 3
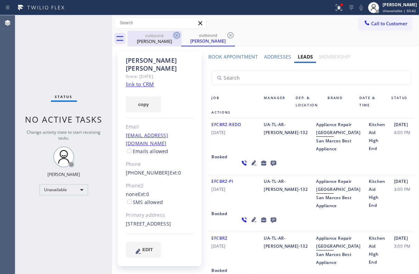
click at [180, 35] on icon at bounding box center [177, 35] width 6 height 6
click at [176, 36] on icon at bounding box center [177, 35] width 6 height 6
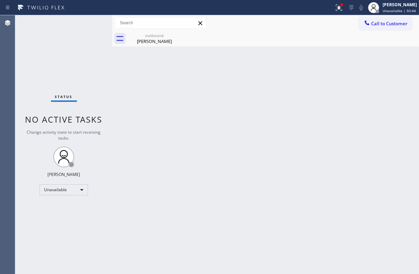
click at [0, 0] on icon at bounding box center [0, 0] width 0 height 0
click at [385, 24] on span "Call to Customer" at bounding box center [389, 23] width 36 height 6
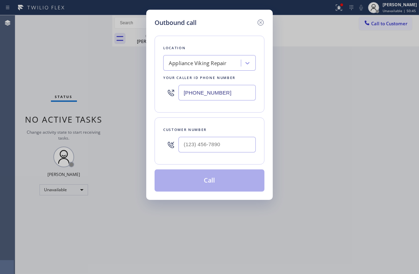
click at [203, 154] on div at bounding box center [217, 145] width 77 height 23
click at [215, 147] on input "(___) ___-____" at bounding box center [217, 145] width 77 height 16
paste input "415) 385-6136"
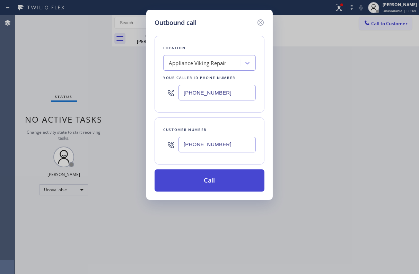
type input "[PHONE_NUMBER]"
click at [215, 182] on button "Call" at bounding box center [210, 181] width 110 height 22
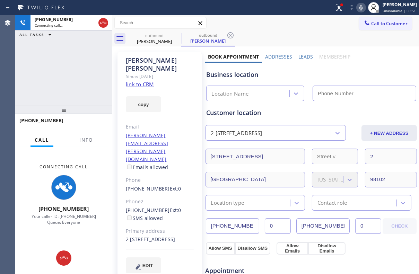
click at [305, 55] on label "Leads" at bounding box center [306, 56] width 15 height 7
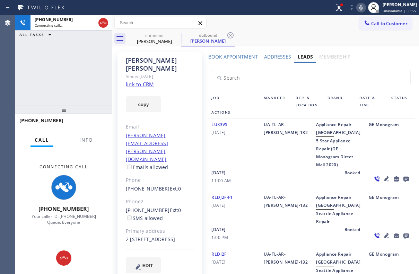
click at [385, 181] on icon at bounding box center [387, 179] width 5 height 5
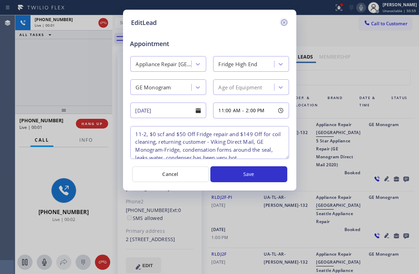
click at [282, 24] on icon at bounding box center [284, 22] width 6 height 6
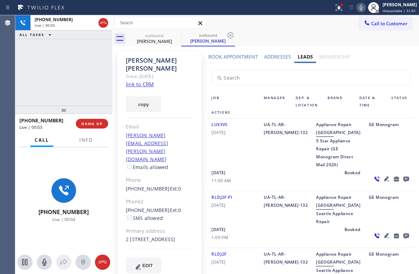
click at [404, 182] on icon at bounding box center [407, 180] width 6 height 6
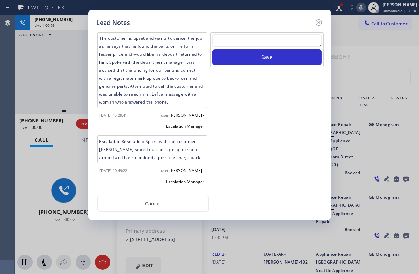
click at [248, 41] on textarea at bounding box center [267, 40] width 109 height 12
paste textarea "Routed to Voice mail// If CX will call back please transfer to me- Love:*"
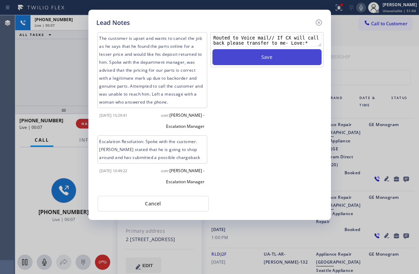
type textarea "Routed to Voice mail// If CX will call back please transfer to me- Love:*"
click at [248, 58] on button "Save" at bounding box center [267, 57] width 109 height 16
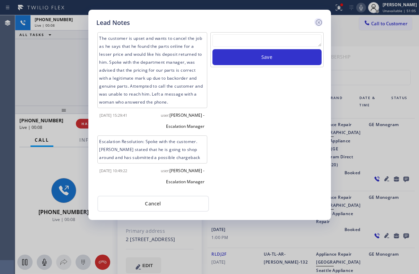
click at [319, 22] on icon at bounding box center [319, 22] width 6 height 6
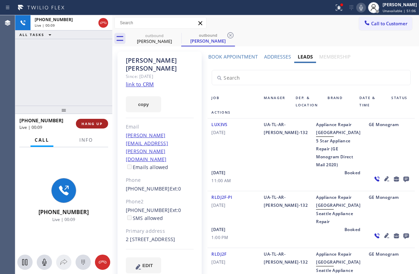
click at [79, 126] on button "HANG UP" at bounding box center [92, 124] width 32 height 10
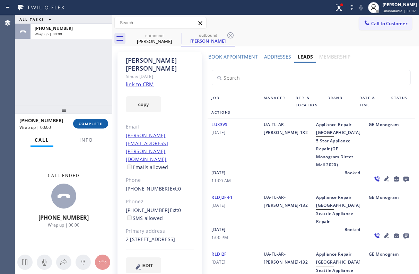
click at [102, 122] on span "COMPLETE" at bounding box center [91, 123] width 24 height 5
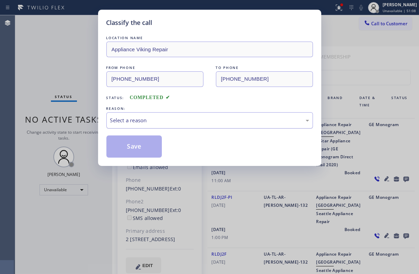
click at [160, 122] on div "Select a reason" at bounding box center [209, 121] width 199 height 8
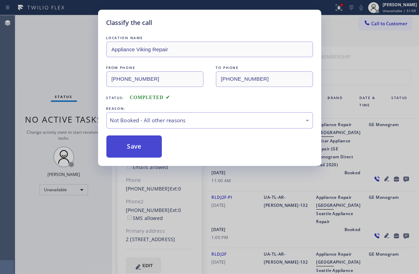
click at [144, 147] on button "Save" at bounding box center [134, 147] width 56 height 22
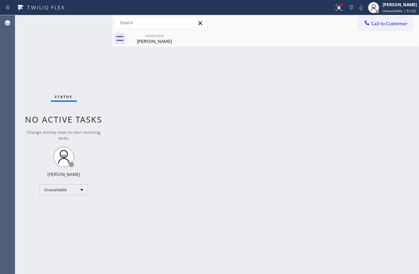
click at [384, 24] on span "Call to Customer" at bounding box center [389, 23] width 36 height 6
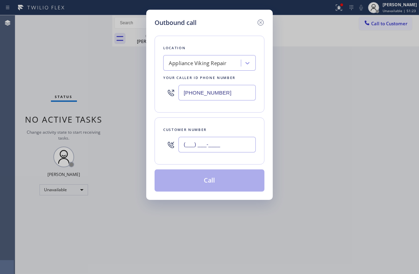
click at [204, 145] on input "(___) ___-____" at bounding box center [217, 145] width 77 height 16
paste input "702) 635-7465"
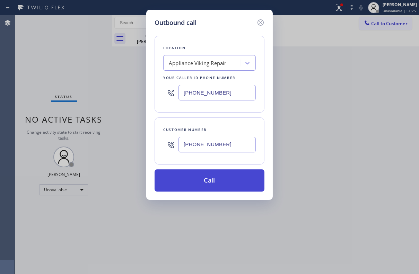
type input "[PHONE_NUMBER]"
click at [223, 177] on button "Call" at bounding box center [210, 181] width 110 height 22
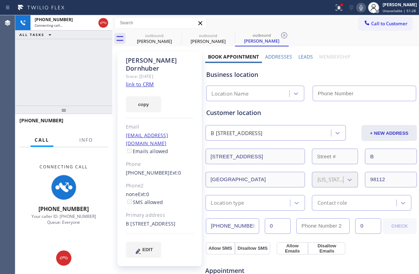
click at [305, 55] on label "Leads" at bounding box center [306, 56] width 15 height 7
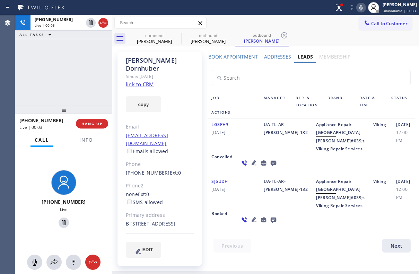
click at [250, 167] on icon at bounding box center [254, 163] width 8 height 8
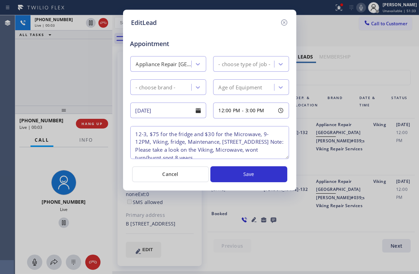
type textarea "12-3, $75 for the fridge and $30 for the Microwave, 9-12PM, Viking, fridge, Mai…"
click at [282, 25] on icon at bounding box center [284, 22] width 8 height 8
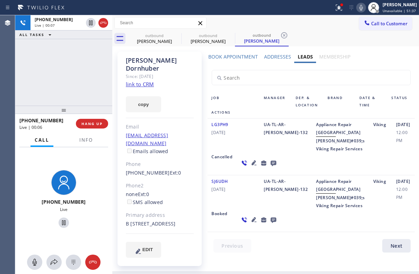
click at [271, 166] on icon at bounding box center [274, 164] width 6 height 6
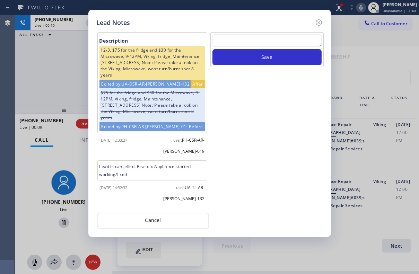
click at [275, 37] on textarea at bounding box center [267, 40] width 109 height 12
paste textarea "Routed to Voice mail// If CX will call back please transfer to me- Love:*"
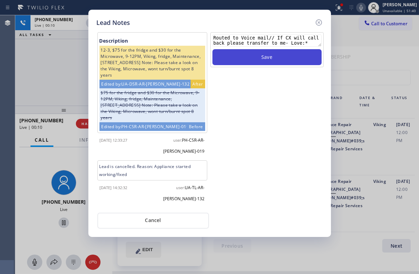
type textarea "Routed to Voice mail// If CX will call back please transfer to me- Love:*"
click at [285, 58] on button "Save" at bounding box center [267, 57] width 109 height 16
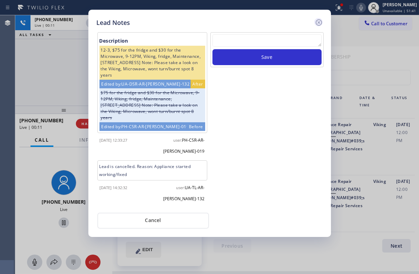
click at [320, 22] on icon at bounding box center [319, 22] width 8 height 8
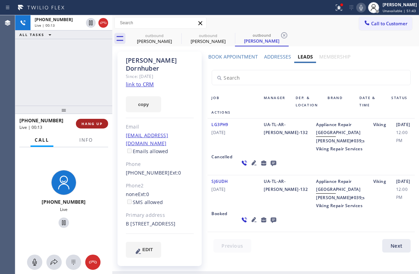
click at [88, 125] on span "HANG UP" at bounding box center [92, 123] width 21 height 5
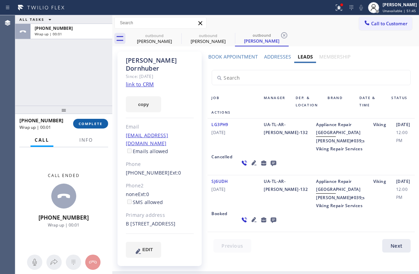
click at [90, 123] on span "COMPLETE" at bounding box center [91, 123] width 24 height 5
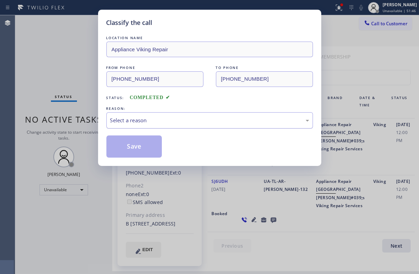
click at [145, 120] on div "Select a reason" at bounding box center [209, 121] width 199 height 8
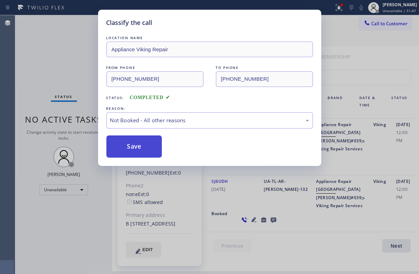
click at [126, 146] on button "Save" at bounding box center [134, 147] width 56 height 22
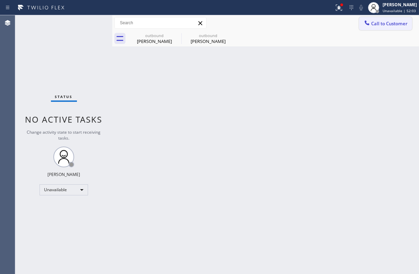
click at [380, 26] on span "Call to Customer" at bounding box center [389, 23] width 36 height 6
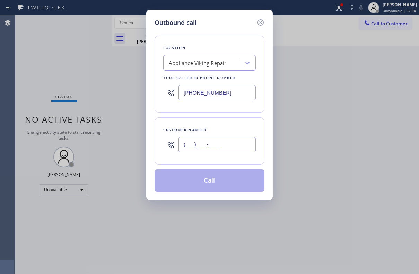
click at [221, 149] on input "(___) ___-____" at bounding box center [217, 145] width 77 height 16
paste input "917) 213-0029"
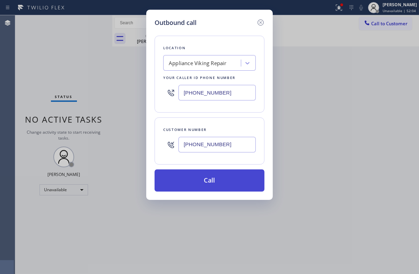
type input "[PHONE_NUMBER]"
click at [207, 182] on button "Call" at bounding box center [210, 181] width 110 height 22
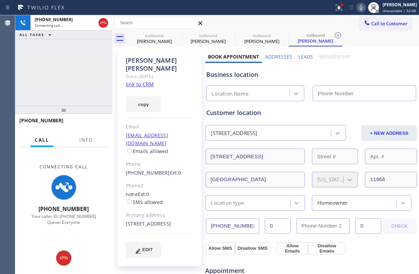
click at [299, 57] on label "Leads" at bounding box center [306, 56] width 15 height 7
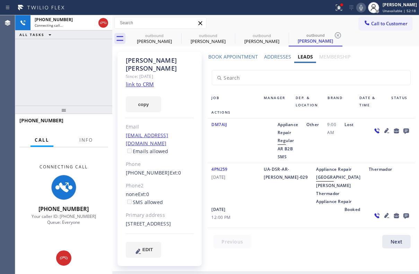
click at [388, 131] on icon at bounding box center [387, 131] width 8 height 8
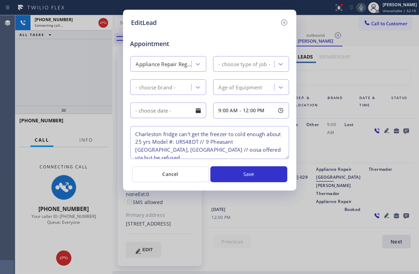
type textarea "Charleston fridge can't get the freezer to cold enough about 25 yrs Model #: UR…"
click at [282, 23] on icon at bounding box center [284, 22] width 8 height 8
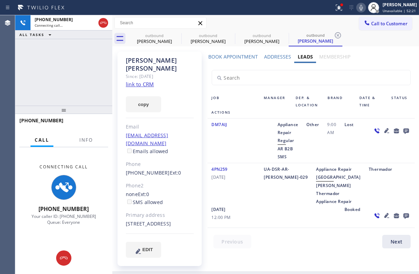
click at [383, 220] on icon at bounding box center [387, 216] width 8 height 8
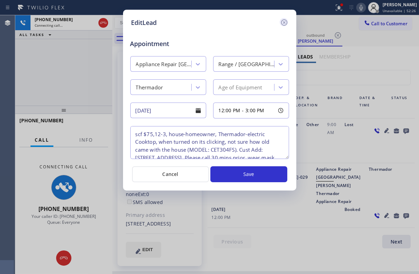
click at [282, 23] on icon at bounding box center [284, 22] width 8 height 8
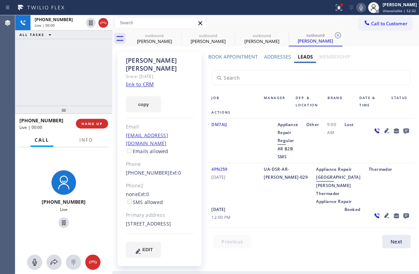
click at [404, 219] on icon at bounding box center [407, 217] width 6 height 6
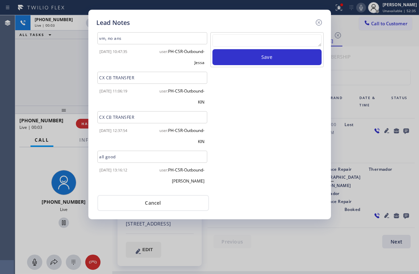
click at [249, 41] on textarea at bounding box center [267, 40] width 109 height 12
paste textarea "Routed to Voice mail// If CX will call back please transfer to me- Love:*"
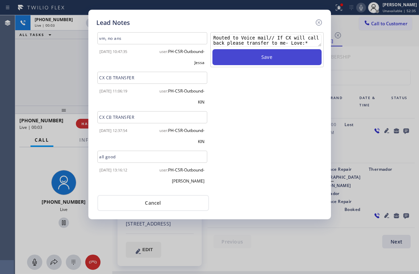
type textarea "Routed to Voice mail// If CX will call back please transfer to me- Love:*"
click at [270, 62] on button "Save" at bounding box center [267, 57] width 109 height 16
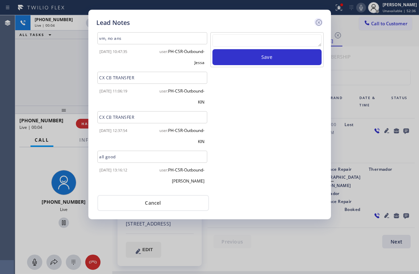
click at [317, 24] on icon at bounding box center [319, 22] width 6 height 6
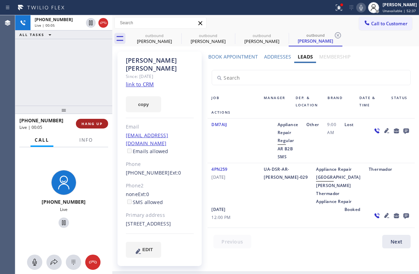
click at [95, 125] on span "HANG UP" at bounding box center [92, 123] width 21 height 5
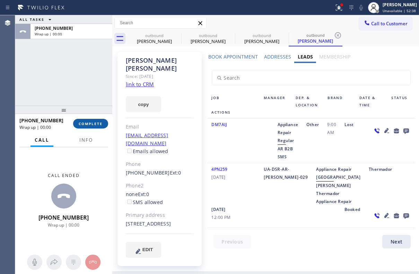
click at [95, 125] on span "COMPLETE" at bounding box center [91, 123] width 24 height 5
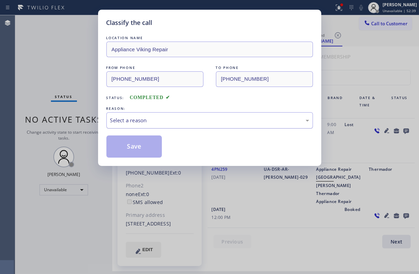
click at [135, 119] on div "Select a reason" at bounding box center [209, 121] width 199 height 8
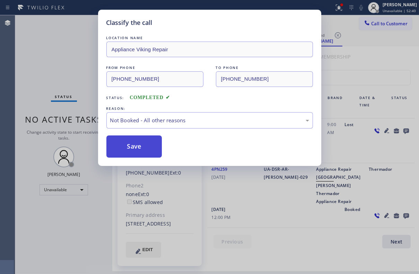
click at [135, 147] on button "Save" at bounding box center [134, 147] width 56 height 22
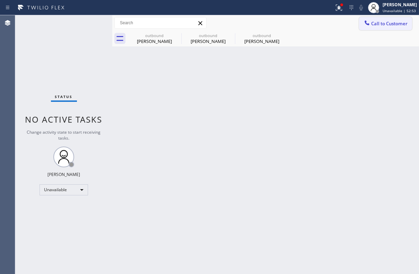
click at [382, 27] on button "Call to Customer" at bounding box center [385, 23] width 53 height 13
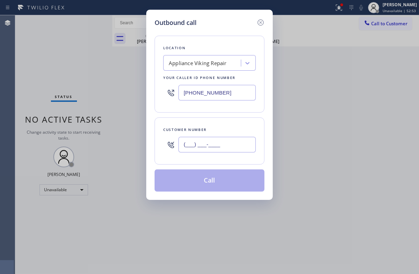
click at [202, 140] on input "(___) ___-____" at bounding box center [217, 145] width 77 height 16
paste input "949) 689-3953"
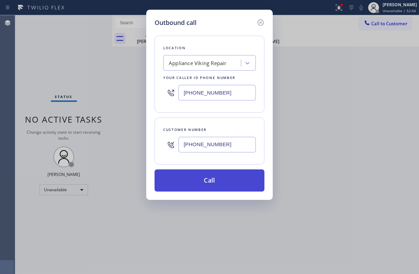
type input "[PHONE_NUMBER]"
click at [211, 179] on button "Call" at bounding box center [210, 181] width 110 height 22
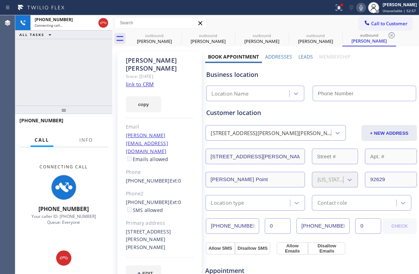
click at [302, 53] on label "Leads" at bounding box center [306, 56] width 15 height 7
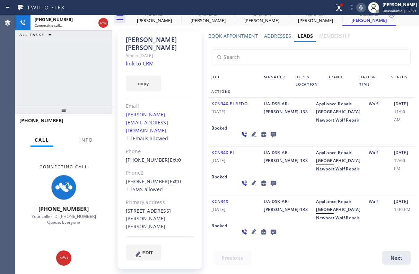
scroll to position [88, 0]
click at [250, 235] on icon at bounding box center [254, 232] width 8 height 8
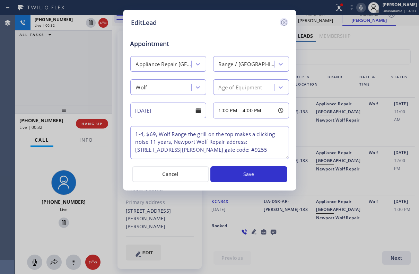
click at [285, 20] on icon at bounding box center [284, 22] width 8 height 8
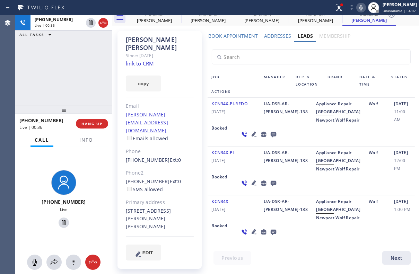
scroll to position [0, 0]
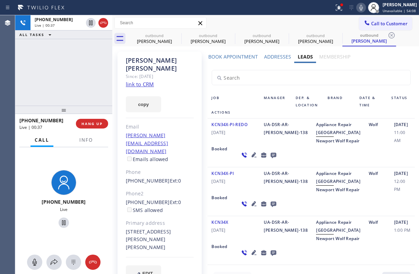
click at [270, 160] on icon at bounding box center [274, 155] width 8 height 9
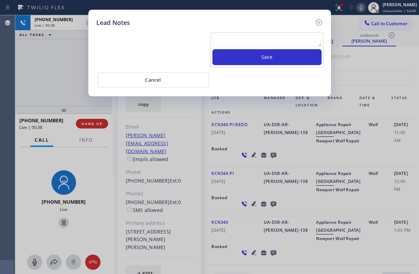
click at [248, 32] on div "Save" at bounding box center [267, 49] width 113 height 35
click at [254, 44] on textarea at bounding box center [267, 40] width 109 height 12
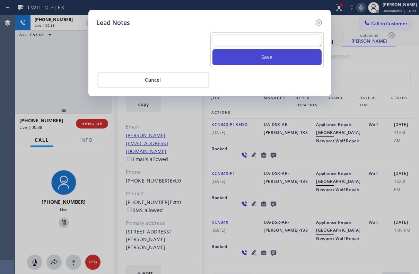
paste textarea "Routed to Voice mail// If CX will call back please transfer to me- Love:*"
type textarea "Routed to Voice mail// If CX will call back please transfer to me- Love:*"
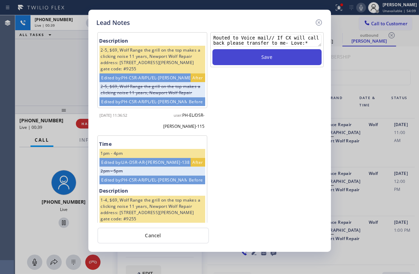
click at [271, 55] on button "Save" at bounding box center [267, 57] width 109 height 16
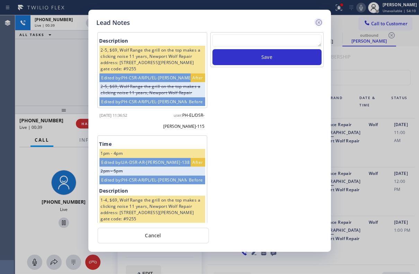
click at [317, 22] on icon at bounding box center [319, 22] width 8 height 8
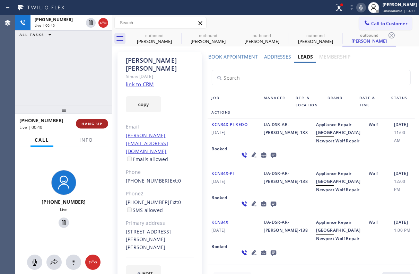
click at [82, 123] on span "HANG UP" at bounding box center [92, 123] width 21 height 5
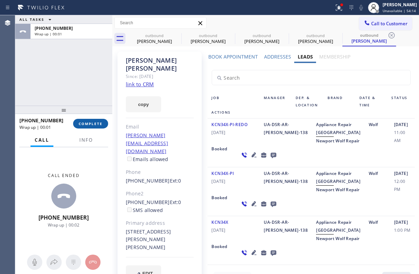
click at [98, 123] on span "COMPLETE" at bounding box center [91, 123] width 24 height 5
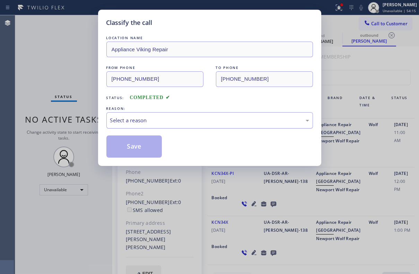
click at [130, 121] on div "Select a reason" at bounding box center [209, 121] width 199 height 8
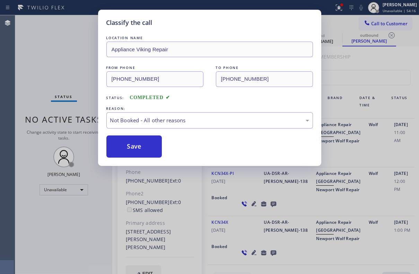
drag, startPoint x: 129, startPoint y: 147, endPoint x: 135, endPoint y: 72, distance: 74.8
click at [129, 147] on button "Save" at bounding box center [134, 147] width 56 height 22
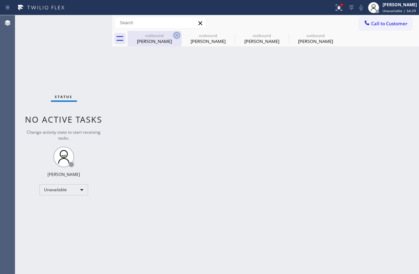
click at [176, 34] on icon at bounding box center [177, 35] width 6 height 6
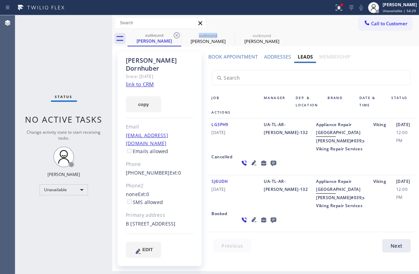
click at [176, 34] on icon at bounding box center [177, 35] width 6 height 6
click at [0, 0] on icon at bounding box center [0, 0] width 0 height 0
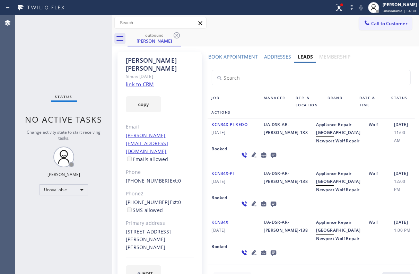
click at [176, 34] on icon at bounding box center [177, 35] width 6 height 6
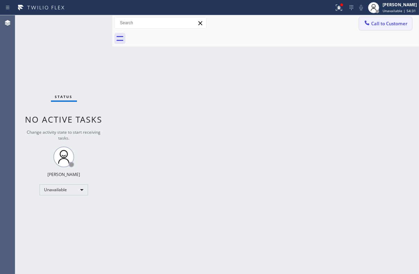
click at [391, 25] on span "Call to Customer" at bounding box center [389, 23] width 36 height 6
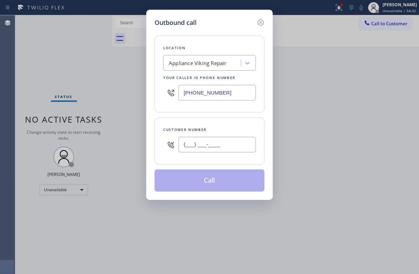
click at [210, 147] on input "(___) ___-____" at bounding box center [217, 145] width 77 height 16
paste input "858) 883-8856"
type input "[PHONE_NUMBER]"
click at [220, 183] on button "Call" at bounding box center [210, 181] width 110 height 22
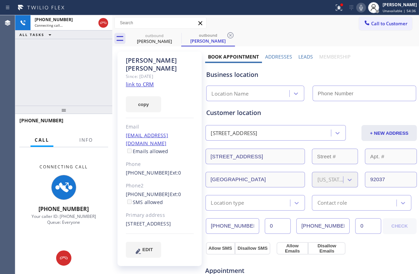
click at [306, 54] on label "Leads" at bounding box center [306, 56] width 15 height 7
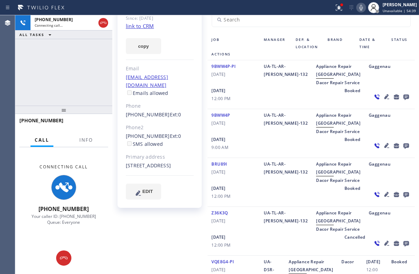
scroll to position [94, 0]
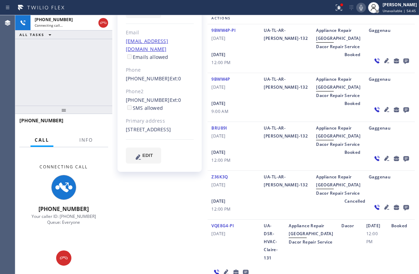
click at [383, 114] on icon at bounding box center [387, 109] width 8 height 8
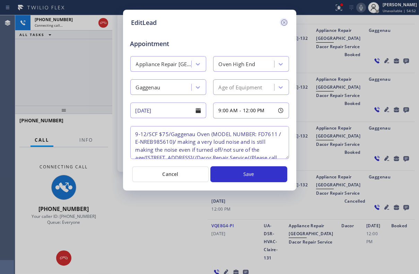
click at [286, 22] on icon at bounding box center [284, 22] width 8 height 8
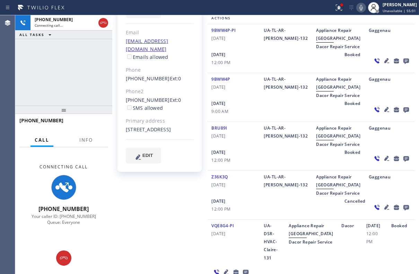
click at [265, 122] on div "9BWW4P [DATE] UA-TL-AR-[PERSON_NAME]-132 Appliance Repair High End Dacor Repair…" at bounding box center [312, 97] width 208 height 49
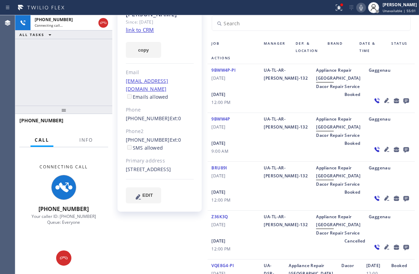
scroll to position [0, 0]
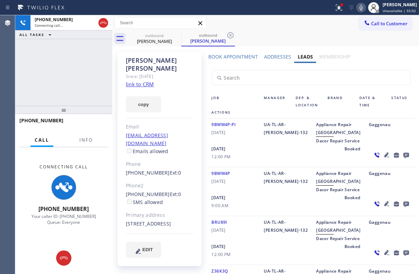
click at [404, 159] on icon at bounding box center [407, 156] width 6 height 6
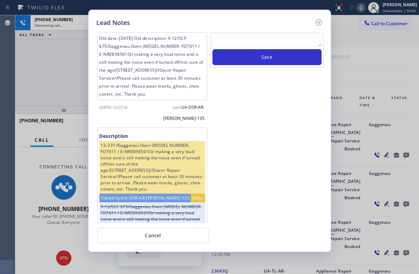
scroll to position [111, 0]
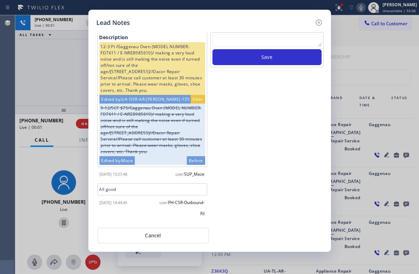
click at [264, 45] on textarea at bounding box center [267, 40] width 109 height 12
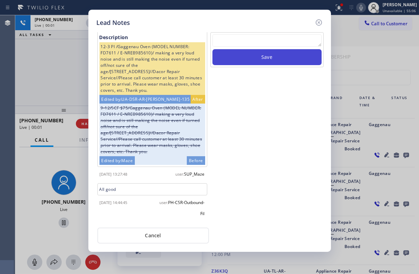
paste textarea "Routed to Voice mail// If CX will call back please transfer to me- Love:*"
type textarea "Routed to Voice mail// If CX will call back please transfer to me- Love:*"
click at [277, 59] on button "Save" at bounding box center [267, 57] width 109 height 16
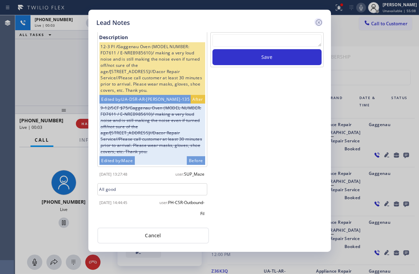
click at [320, 20] on icon at bounding box center [319, 22] width 8 height 8
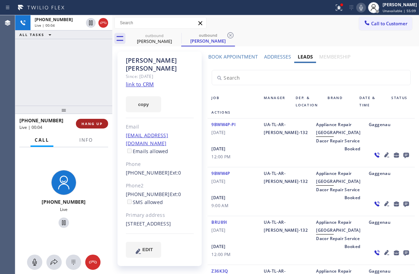
click at [101, 121] on button "HANG UP" at bounding box center [92, 124] width 32 height 10
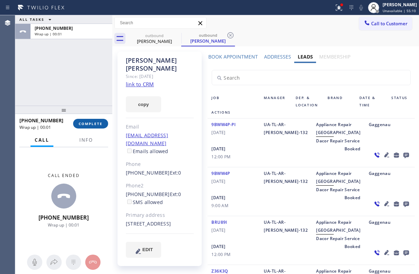
click at [98, 124] on span "COMPLETE" at bounding box center [91, 123] width 24 height 5
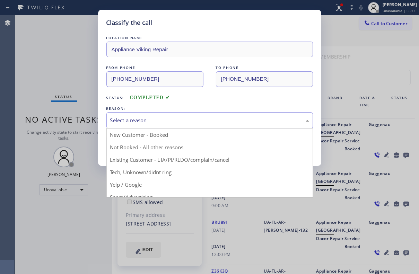
click at [161, 121] on div "Select a reason" at bounding box center [209, 121] width 199 height 8
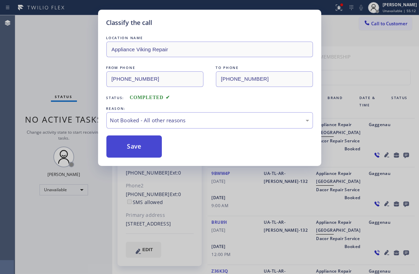
click at [136, 151] on button "Save" at bounding box center [134, 147] width 56 height 22
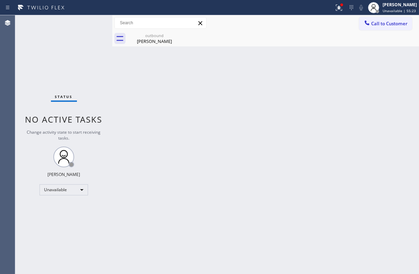
drag, startPoint x: 392, startPoint y: 23, endPoint x: 328, endPoint y: 23, distance: 63.5
click at [392, 23] on span "Call to Customer" at bounding box center [389, 23] width 36 height 6
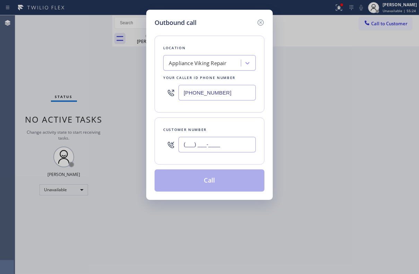
click at [230, 143] on input "(___) ___-____" at bounding box center [217, 145] width 77 height 16
paste input "310) 454-8361"
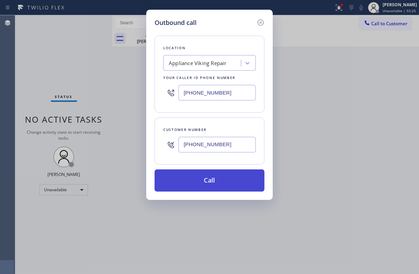
type input "[PHONE_NUMBER]"
click at [207, 177] on button "Call" at bounding box center [210, 181] width 110 height 22
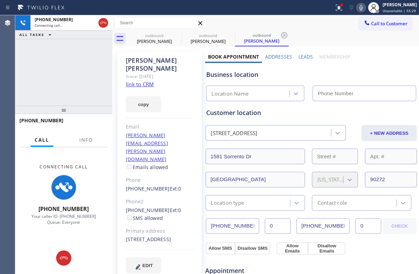
type input "[PHONE_NUMBER]"
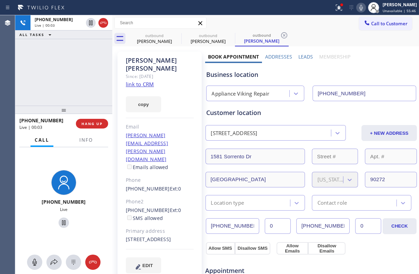
click at [299, 55] on label "Leads" at bounding box center [306, 56] width 15 height 7
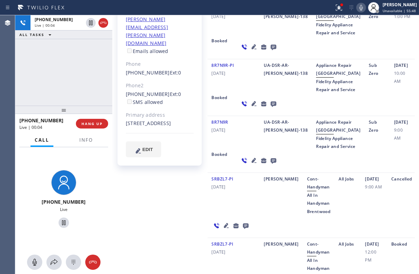
scroll to position [157, 0]
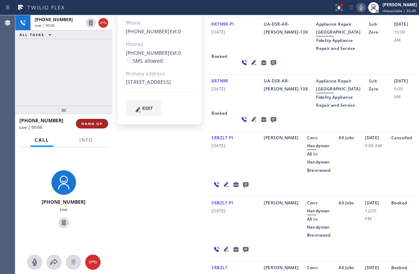
click at [97, 125] on span "HANG UP" at bounding box center [92, 123] width 21 height 5
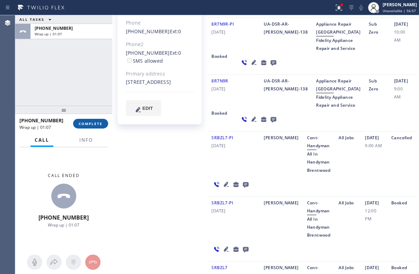
click at [95, 125] on span "COMPLETE" at bounding box center [91, 123] width 24 height 5
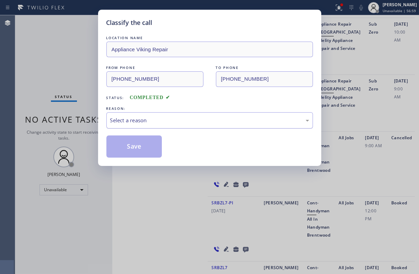
click at [156, 118] on div "Select a reason" at bounding box center [209, 121] width 199 height 8
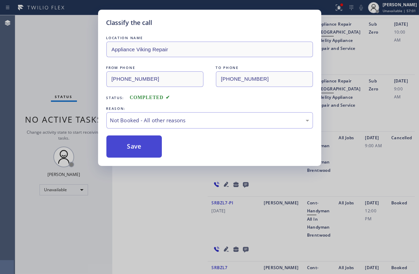
click at [128, 149] on button "Save" at bounding box center [134, 147] width 56 height 22
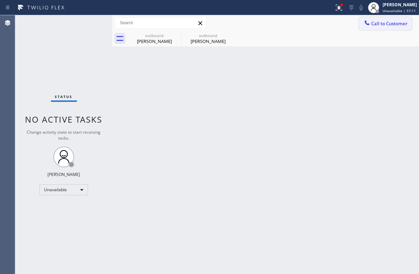
click at [385, 25] on span "Call to Customer" at bounding box center [389, 23] width 36 height 6
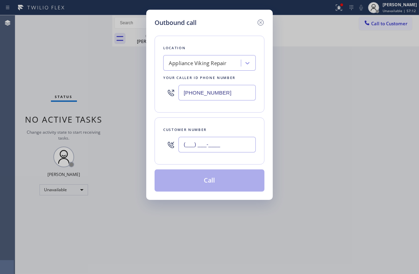
click at [221, 145] on input "(___) ___-____" at bounding box center [217, 145] width 77 height 16
paste input "714) 383-1878"
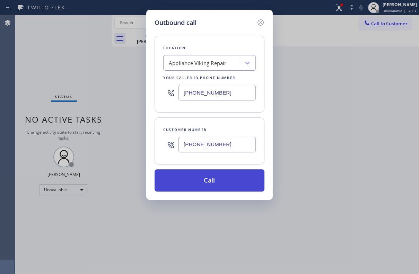
type input "[PHONE_NUMBER]"
click at [204, 180] on button "Call" at bounding box center [210, 181] width 110 height 22
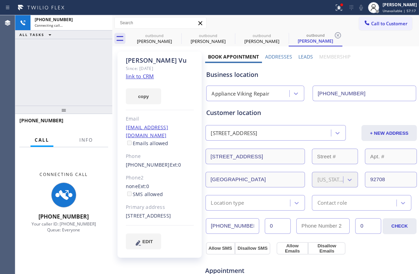
type input "[PHONE_NUMBER]"
click at [309, 58] on label "Leads" at bounding box center [306, 56] width 15 height 7
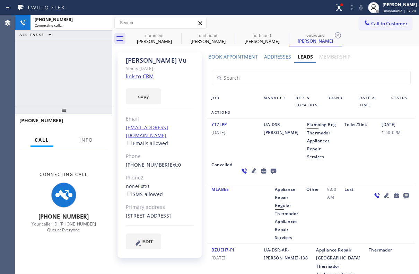
click at [250, 175] on icon at bounding box center [254, 171] width 8 height 8
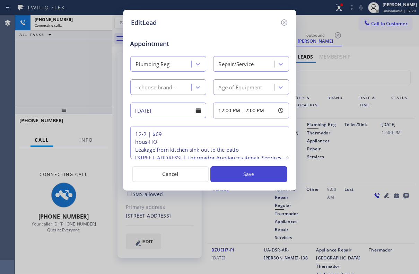
type textarea "12-2 | $69 hous-HO Leakage from kitchen sink out to the patio [STREET_ADDRESS] …"
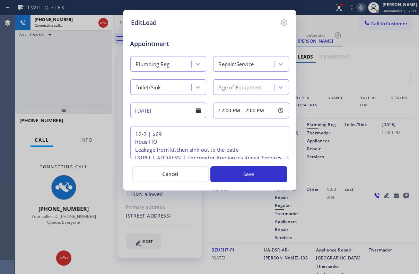
scroll to position [31, 0]
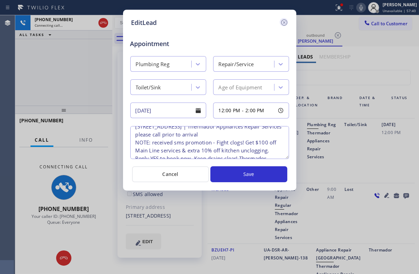
click at [281, 24] on icon at bounding box center [284, 22] width 8 height 8
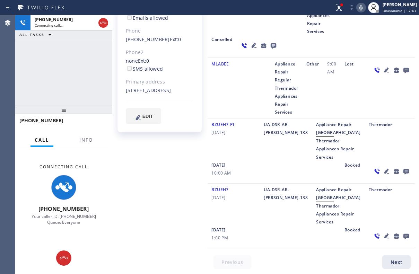
scroll to position [0, 0]
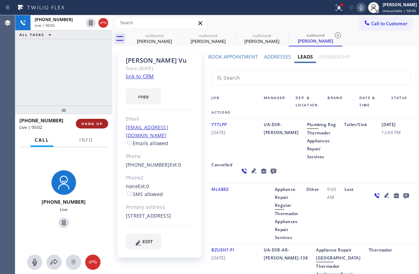
click at [91, 126] on span "HANG UP" at bounding box center [92, 123] width 21 height 5
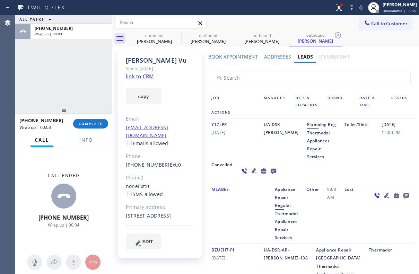
click at [243, 150] on div "YT7LPP [DATE]" at bounding box center [234, 141] width 52 height 40
click at [271, 174] on icon at bounding box center [274, 172] width 6 height 6
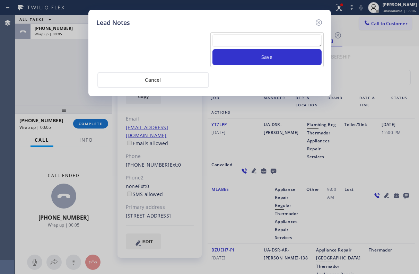
click at [233, 42] on textarea at bounding box center [267, 40] width 109 height 12
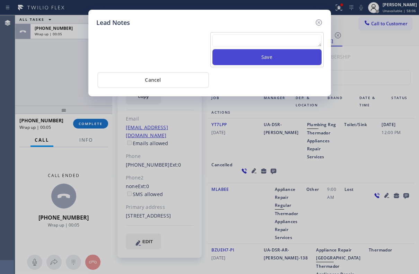
paste textarea "Routed to Voice mail// If CX will call back please transfer to me- Love:*"
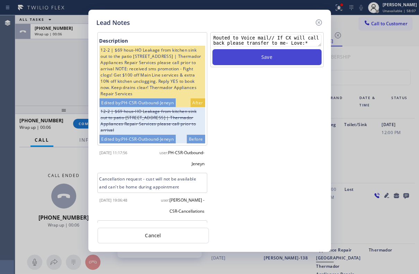
scroll to position [5, 0]
type textarea "Routed to Voice mail// If CX will call back please transfer to me- Love:*"
click at [251, 63] on button "Save" at bounding box center [267, 57] width 109 height 16
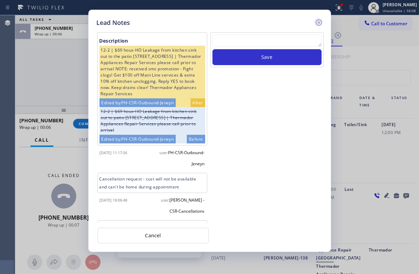
scroll to position [0, 0]
click at [317, 22] on icon at bounding box center [319, 22] width 8 height 8
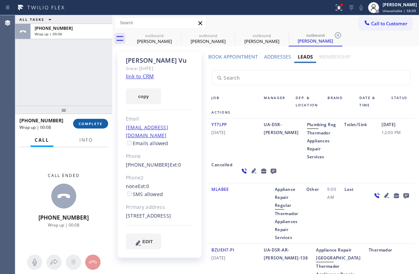
click at [103, 123] on button "COMPLETE" at bounding box center [90, 124] width 35 height 10
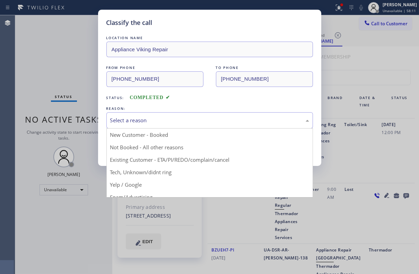
click at [155, 119] on div "Select a reason" at bounding box center [209, 121] width 199 height 8
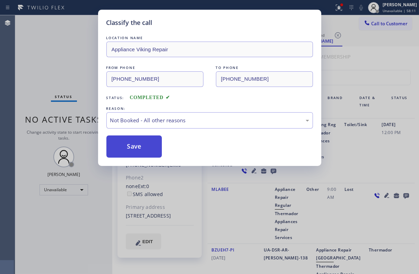
click at [137, 145] on button "Save" at bounding box center [134, 147] width 56 height 22
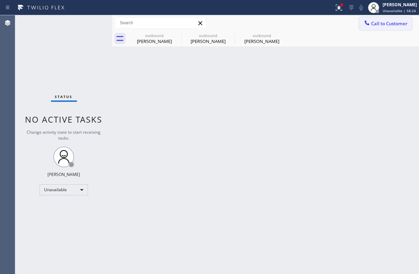
click at [390, 24] on span "Call to Customer" at bounding box center [389, 23] width 36 height 6
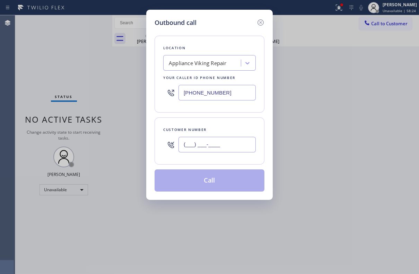
click at [217, 147] on input "(___) ___-____" at bounding box center [217, 145] width 77 height 16
paste input "562) 756-5840"
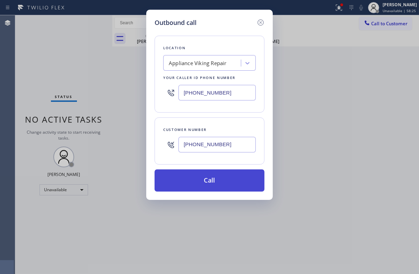
type input "[PHONE_NUMBER]"
click at [219, 181] on button "Call" at bounding box center [210, 181] width 110 height 22
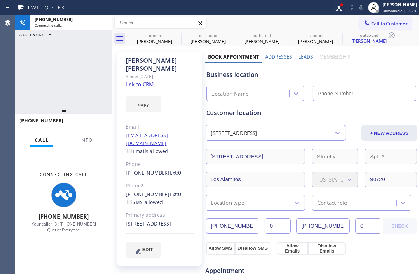
click at [304, 55] on label "Leads" at bounding box center [306, 56] width 15 height 7
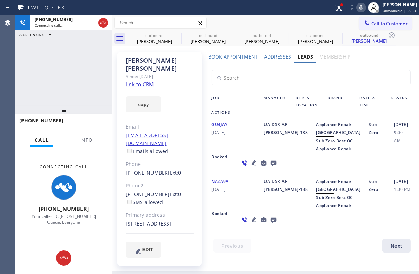
click at [250, 167] on icon at bounding box center [254, 163] width 8 height 8
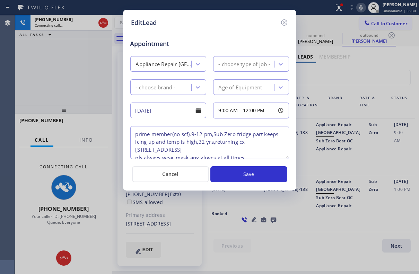
type textarea "prime member(no scf),9-12 pm,Sub Zero fridge part keeps icing up and temp is hi…"
click at [281, 20] on icon at bounding box center [284, 22] width 8 height 8
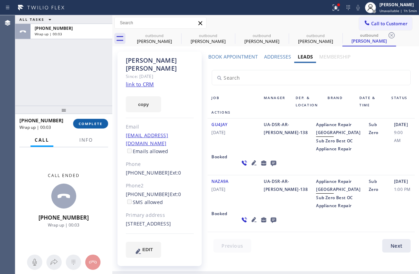
click at [90, 123] on span "COMPLETE" at bounding box center [91, 123] width 24 height 5
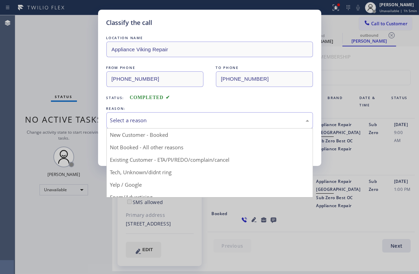
click at [132, 121] on div "Select a reason" at bounding box center [209, 121] width 199 height 8
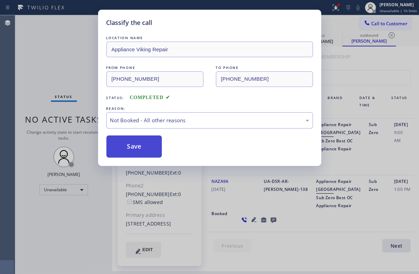
click at [145, 147] on button "Save" at bounding box center [134, 147] width 56 height 22
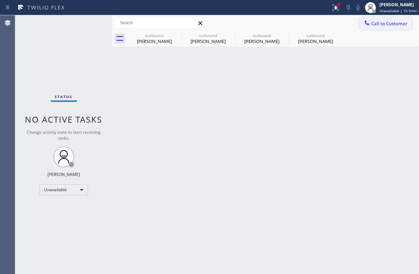
click at [374, 26] on span "Call to Customer" at bounding box center [389, 23] width 36 height 6
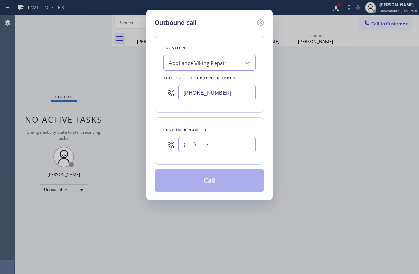
click at [203, 144] on input "(___) ___-____" at bounding box center [217, 145] width 77 height 16
paste input "562) 431-4725"
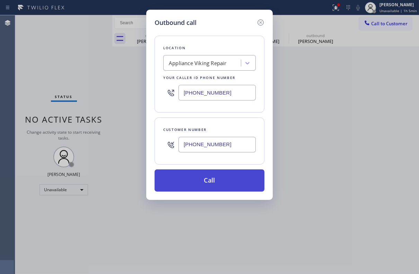
type input "[PHONE_NUMBER]"
click at [203, 182] on button "Call" at bounding box center [210, 181] width 110 height 22
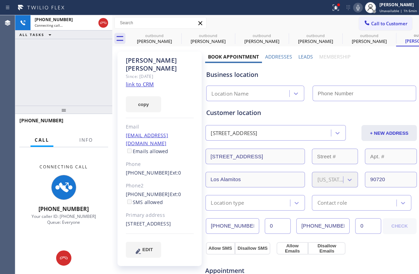
type input "[PHONE_NUMBER]"
click at [299, 59] on label "Leads" at bounding box center [306, 56] width 15 height 7
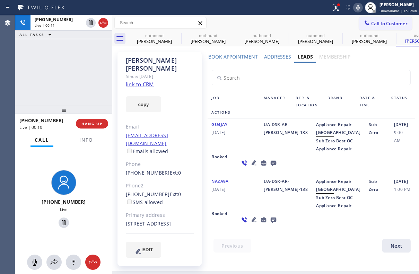
click at [142, 81] on link "link to CRM" at bounding box center [140, 84] width 28 height 7
click at [354, 8] on icon at bounding box center [355, 8] width 3 height 6
click at [352, 7] on icon at bounding box center [356, 7] width 8 height 8
click at [87, 127] on button "HANG UP" at bounding box center [92, 124] width 32 height 10
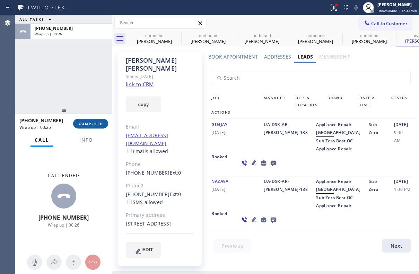
click at [85, 123] on span "COMPLETE" at bounding box center [91, 123] width 24 height 5
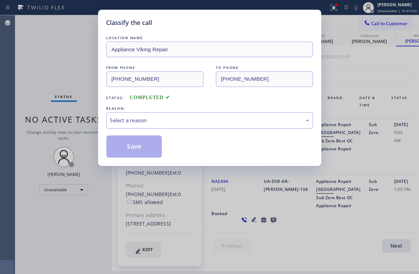
click at [264, 122] on div "Select a reason" at bounding box center [209, 121] width 199 height 8
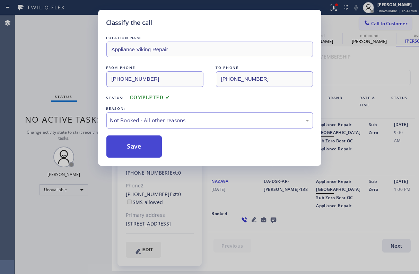
click at [125, 144] on button "Save" at bounding box center [134, 147] width 56 height 22
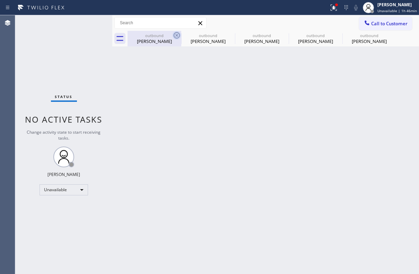
click at [177, 37] on icon at bounding box center [177, 35] width 8 height 8
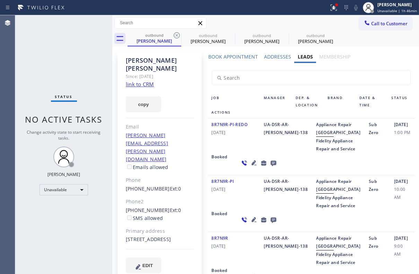
click at [177, 37] on icon at bounding box center [177, 35] width 8 height 8
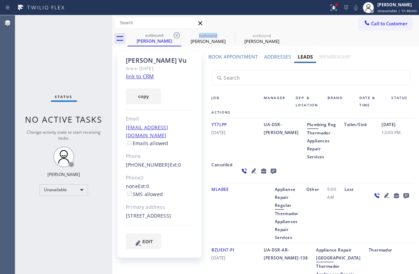
click at [177, 37] on icon at bounding box center [177, 35] width 8 height 8
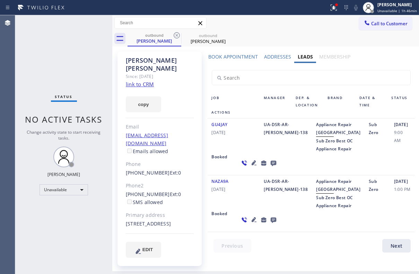
click at [177, 37] on icon at bounding box center [177, 35] width 8 height 8
